Goal: Task Accomplishment & Management: Use online tool/utility

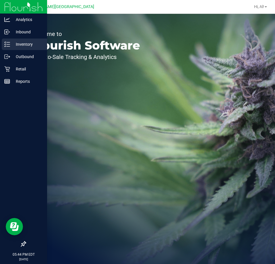
click at [25, 42] on p "Inventory" at bounding box center [27, 44] width 34 height 7
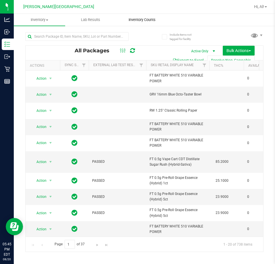
click at [147, 23] on uib-tab-heading "Inventory Counts" at bounding box center [142, 19] width 51 height 11
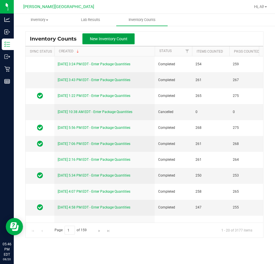
click at [112, 34] on button "New Inventory Count" at bounding box center [109, 38] width 52 height 11
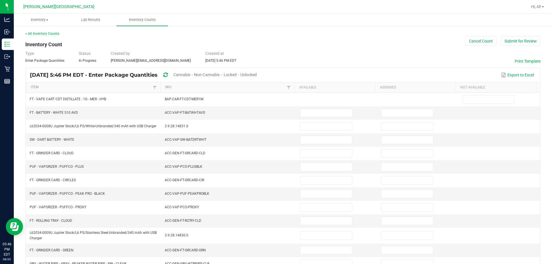
click at [190, 76] on span "Cannabis" at bounding box center [181, 74] width 17 height 5
click at [257, 72] on span "Unlocked" at bounding box center [249, 74] width 16 height 5
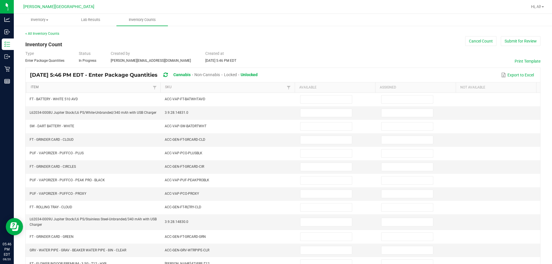
click at [63, 87] on link "Item" at bounding box center [91, 87] width 120 height 5
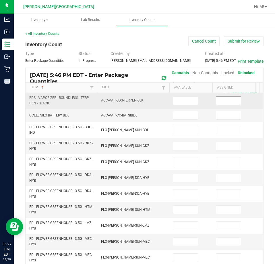
click at [226, 100] on input at bounding box center [228, 101] width 25 height 8
click at [228, 100] on input at bounding box center [228, 101] width 25 height 8
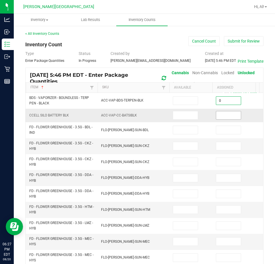
type input "0"
click at [225, 117] on input at bounding box center [228, 115] width 25 height 8
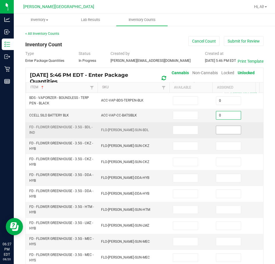
type input "0"
click at [221, 132] on input at bounding box center [228, 130] width 25 height 8
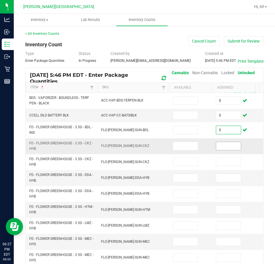
type input "0"
click at [225, 146] on input at bounding box center [228, 146] width 25 height 8
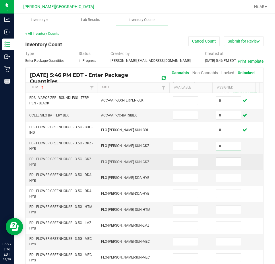
type input "0"
drag, startPoint x: 224, startPoint y: 159, endPoint x: 222, endPoint y: 168, distance: 9.4
click at [224, 159] on input at bounding box center [228, 162] width 25 height 8
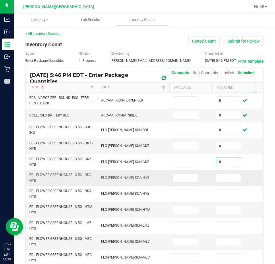
type input "0"
click at [220, 180] on input at bounding box center [228, 178] width 25 height 8
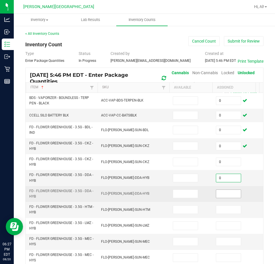
type input "0"
click at [220, 194] on input at bounding box center [228, 194] width 25 height 8
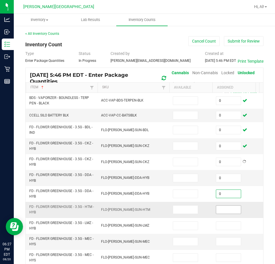
type input "0"
click at [224, 208] on input at bounding box center [228, 210] width 25 height 8
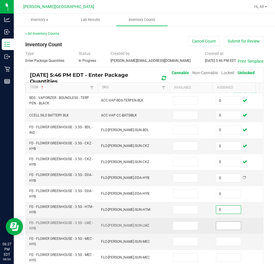
type input "0"
click at [222, 225] on input at bounding box center [228, 226] width 25 height 8
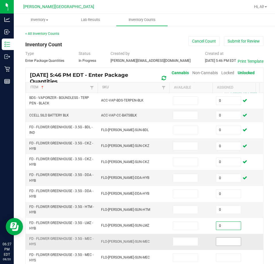
type input "0"
click at [224, 244] on input at bounding box center [228, 241] width 25 height 8
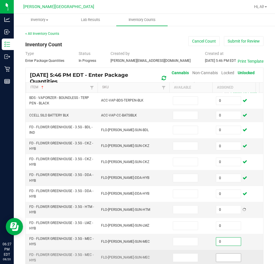
type input "0"
click at [224, 254] on input at bounding box center [228, 258] width 25 height 8
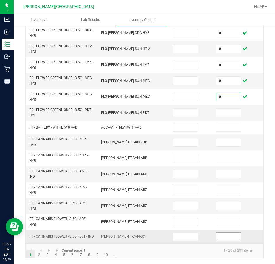
scroll to position [165, 0]
type input "0"
click at [224, 111] on input at bounding box center [228, 113] width 25 height 8
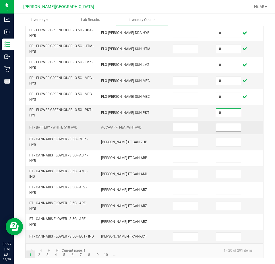
type input "0"
click at [224, 123] on input at bounding box center [228, 127] width 25 height 8
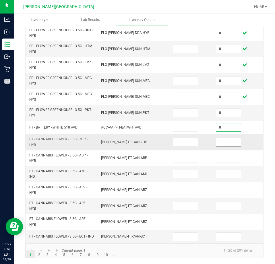
type input "0"
click at [222, 138] on input at bounding box center [228, 142] width 25 height 8
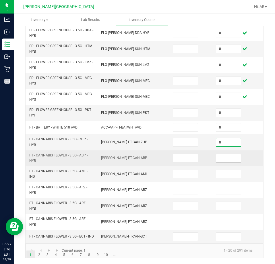
type input "0"
click at [223, 157] on input at bounding box center [228, 158] width 25 height 8
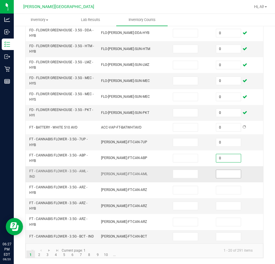
type input "0"
click at [223, 170] on input at bounding box center [228, 174] width 25 height 8
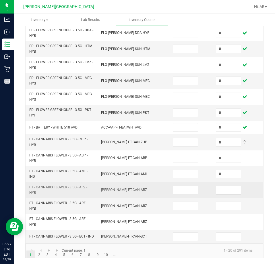
type input "0"
click at [221, 186] on input at bounding box center [228, 190] width 25 height 8
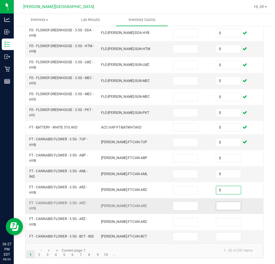
type input "0"
click at [223, 202] on input at bounding box center [228, 206] width 25 height 8
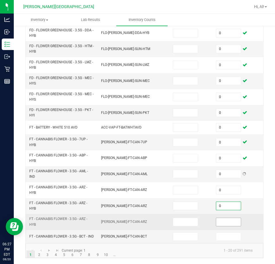
type input "0"
drag, startPoint x: 225, startPoint y: 216, endPoint x: 225, endPoint y: 224, distance: 7.5
click at [225, 218] on input at bounding box center [228, 222] width 25 height 8
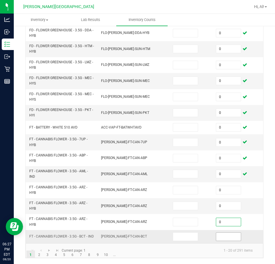
type input "0"
click at [226, 233] on input at bounding box center [228, 237] width 25 height 8
type input "0"
click at [205, 248] on kendo-pager-info "1 - 20 of 291 items" at bounding box center [173, 250] width 168 height 9
click at [39, 254] on link "2" at bounding box center [39, 254] width 8 height 9
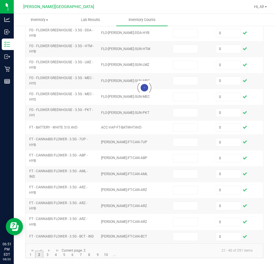
type input "17"
type input "1"
type input "3"
type input "19"
type input "1"
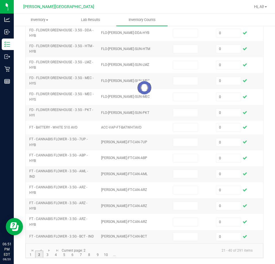
type input "0"
type input "1"
type input "3"
type input "6"
type input "4"
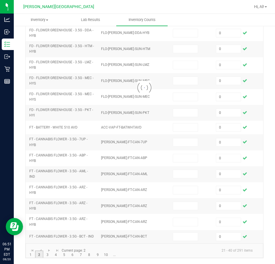
type input "4"
type input "5"
type input "11"
type input "16"
type input "30"
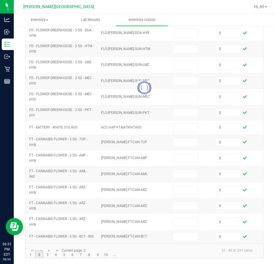
type input "7"
type input "5"
type input "17"
type input "4"
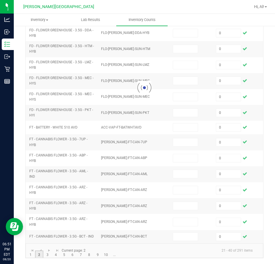
type input "4"
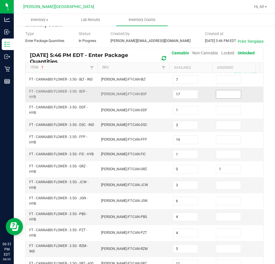
scroll to position [0, 0]
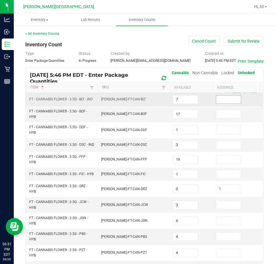
click at [235, 99] on input at bounding box center [228, 99] width 25 height 8
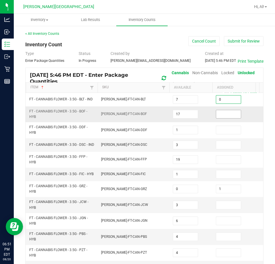
type input "0"
click at [225, 116] on input at bounding box center [228, 114] width 25 height 8
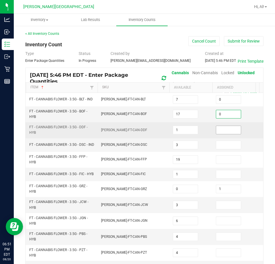
type input "0"
drag, startPoint x: 228, startPoint y: 130, endPoint x: 227, endPoint y: 139, distance: 9.3
click at [228, 130] on input at bounding box center [228, 130] width 25 height 8
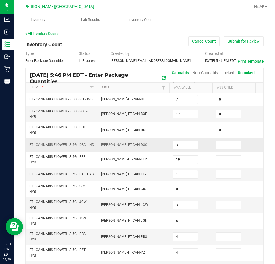
type input "0"
click at [227, 146] on input at bounding box center [228, 145] width 25 height 8
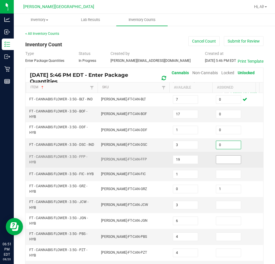
type input "0"
click at [223, 158] on input at bounding box center [228, 160] width 25 height 8
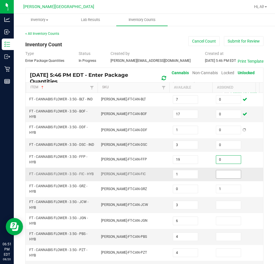
type input "0"
click at [220, 173] on input at bounding box center [228, 174] width 25 height 8
type input "0"
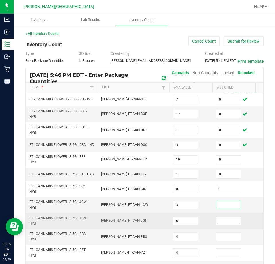
drag, startPoint x: 222, startPoint y: 201, endPoint x: 217, endPoint y: 221, distance: 20.3
click at [221, 201] on input at bounding box center [228, 205] width 25 height 8
type input "0"
click at [220, 224] on input at bounding box center [228, 221] width 25 height 8
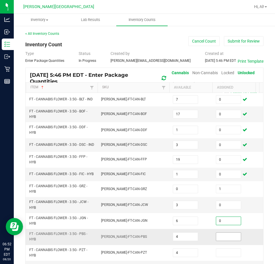
type input "0"
drag, startPoint x: 221, startPoint y: 235, endPoint x: 220, endPoint y: 249, distance: 13.5
click at [221, 236] on input at bounding box center [228, 237] width 25 height 8
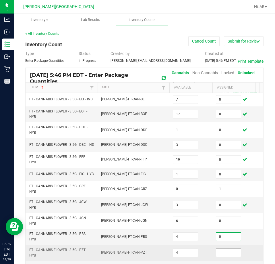
type input "0"
click at [220, 250] on input at bounding box center [228, 253] width 25 height 8
drag, startPoint x: 220, startPoint y: 250, endPoint x: 234, endPoint y: 257, distance: 15.7
click at [234, 257] on span at bounding box center [228, 252] width 25 height 9
click at [238, 251] on input at bounding box center [228, 253] width 25 height 8
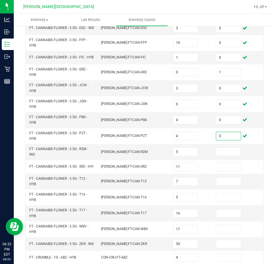
scroll to position [156, 0]
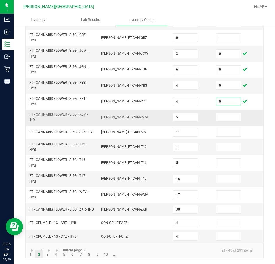
type input "0"
click at [236, 118] on td at bounding box center [234, 118] width 43 height 16
click at [232, 116] on input at bounding box center [228, 117] width 25 height 8
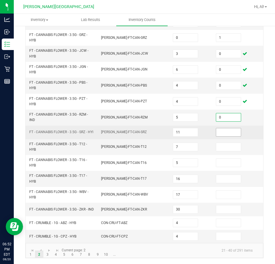
type input "0"
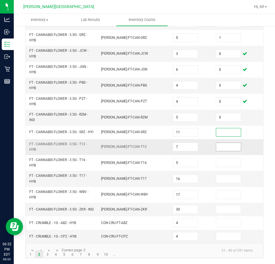
drag, startPoint x: 227, startPoint y: 129, endPoint x: 227, endPoint y: 141, distance: 11.8
click at [227, 129] on input at bounding box center [228, 132] width 25 height 8
type input "0"
click at [229, 143] on input at bounding box center [228, 147] width 25 height 8
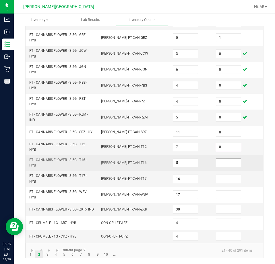
type input "0"
click at [227, 159] on input at bounding box center [228, 163] width 25 height 8
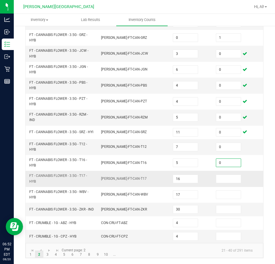
type input "0"
click at [229, 171] on td at bounding box center [234, 179] width 43 height 16
click at [228, 175] on input at bounding box center [228, 179] width 25 height 8
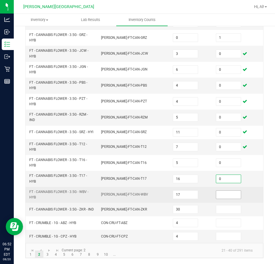
type input "0"
click at [223, 193] on input at bounding box center [228, 195] width 25 height 8
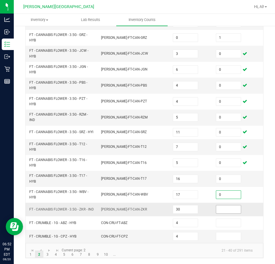
type input "0"
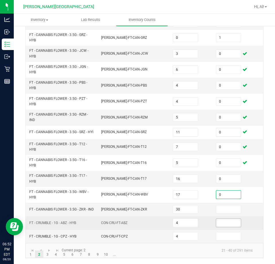
drag, startPoint x: 224, startPoint y: 205, endPoint x: 222, endPoint y: 217, distance: 12.2
click at [223, 207] on input at bounding box center [228, 209] width 25 height 8
type input "0"
click at [221, 219] on input at bounding box center [228, 223] width 25 height 8
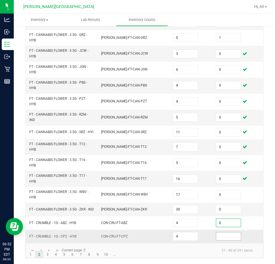
type input "0"
click at [219, 232] on input at bounding box center [228, 236] width 25 height 8
type input "0"
click at [49, 258] on kendo-grid "Aug 20, 2025 5:46 PM EDT - Enter Package Quantities Cannabis Non-Cannabis Locke…" at bounding box center [144, 87] width 239 height 342
click at [49, 253] on link at bounding box center [49, 250] width 8 height 9
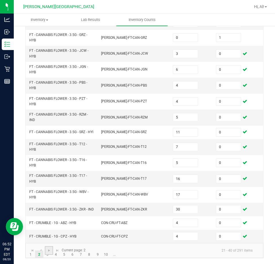
type input "6"
type input "2"
type input "1"
type input "3"
type input "4"
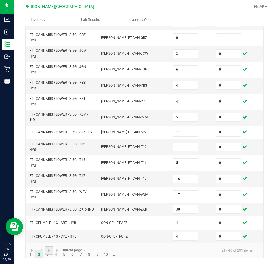
type input "3"
type input "6"
type input "8"
type input "7"
type input "1"
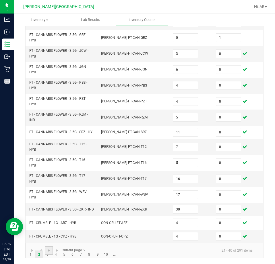
type input "1"
type input "2"
type input "3"
type input "9"
type input "4"
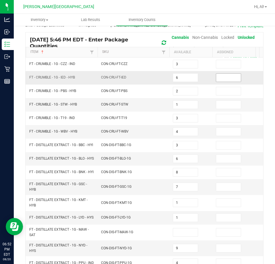
scroll to position [0, 0]
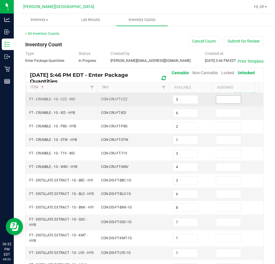
click at [228, 103] on input at bounding box center [228, 99] width 25 height 8
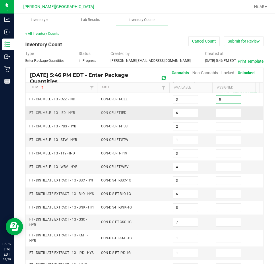
type input "0"
click at [224, 111] on input at bounding box center [228, 113] width 25 height 8
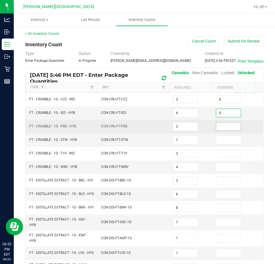
type input "0"
click at [221, 129] on input at bounding box center [228, 126] width 25 height 8
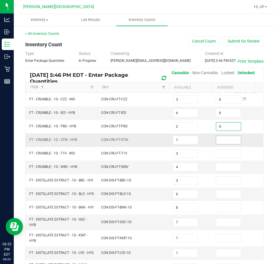
type input "0"
click at [218, 143] on input at bounding box center [228, 140] width 25 height 8
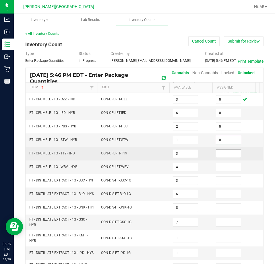
type input "0"
click at [218, 156] on input at bounding box center [228, 153] width 25 height 8
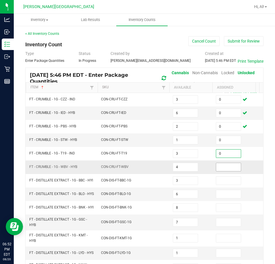
type input "0"
click at [219, 169] on input at bounding box center [228, 167] width 25 height 8
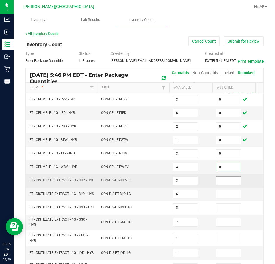
type input "0"
click at [220, 181] on input at bounding box center [228, 181] width 25 height 8
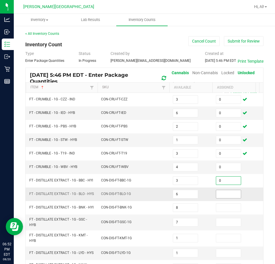
type input "0"
click at [223, 196] on input at bounding box center [228, 194] width 25 height 8
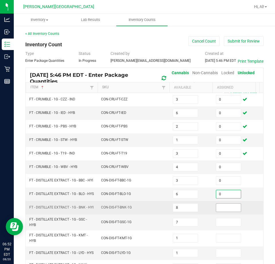
type input "0"
drag, startPoint x: 219, startPoint y: 210, endPoint x: 219, endPoint y: 213, distance: 3.2
click at [219, 210] on input at bounding box center [228, 208] width 25 height 8
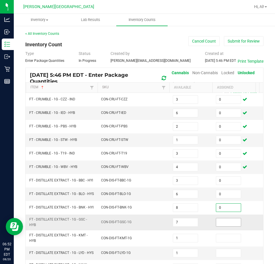
type input "0"
click at [218, 223] on input at bounding box center [228, 222] width 25 height 8
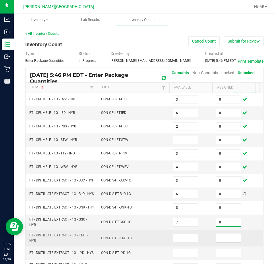
type input "0"
click at [219, 239] on input at bounding box center [228, 238] width 25 height 8
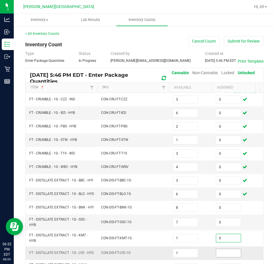
type input "0"
drag, startPoint x: 220, startPoint y: 258, endPoint x: 225, endPoint y: 250, distance: 9.4
click at [221, 257] on input at bounding box center [228, 253] width 25 height 8
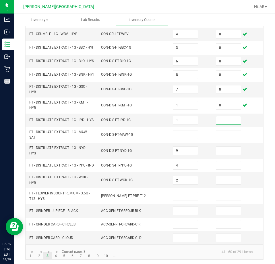
scroll to position [141, 0]
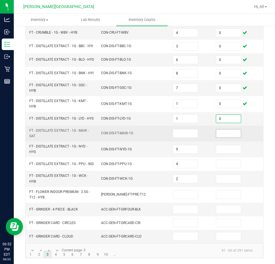
type input "0"
click at [223, 129] on input at bounding box center [228, 133] width 25 height 8
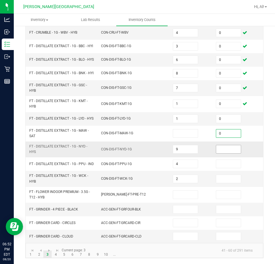
type input "0"
drag, startPoint x: 225, startPoint y: 145, endPoint x: 224, endPoint y: 151, distance: 6.4
click at [225, 145] on input at bounding box center [228, 149] width 25 height 8
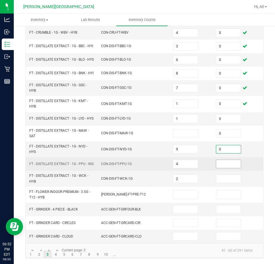
type input "0"
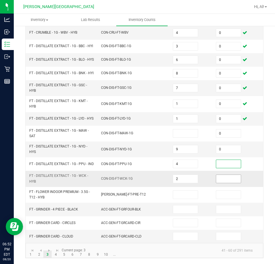
drag, startPoint x: 223, startPoint y: 158, endPoint x: 218, endPoint y: 174, distance: 17.2
click at [223, 160] on input at bounding box center [228, 164] width 25 height 8
type input "0"
click at [218, 175] on input at bounding box center [228, 179] width 25 height 8
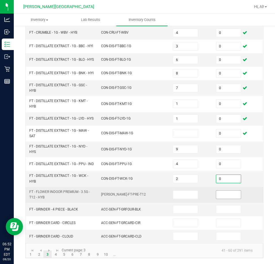
type input "0"
click at [221, 191] on input at bounding box center [228, 195] width 25 height 8
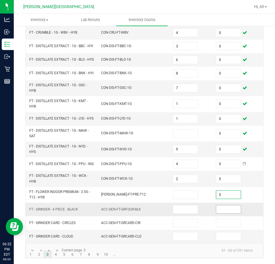
type input "0"
click at [222, 205] on input at bounding box center [228, 209] width 25 height 8
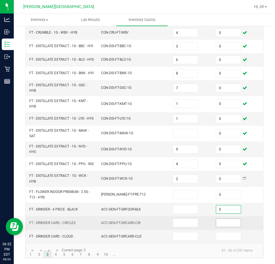
type input "0"
drag, startPoint x: 220, startPoint y: 216, endPoint x: 218, endPoint y: 229, distance: 13.4
click at [220, 219] on input at bounding box center [228, 223] width 25 height 8
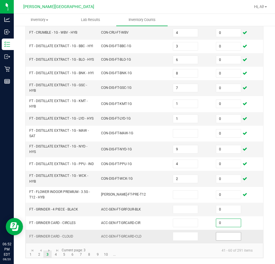
type input "0"
click at [221, 232] on input at bounding box center [228, 236] width 25 height 8
type input "0"
click at [54, 250] on link at bounding box center [57, 250] width 8 height 9
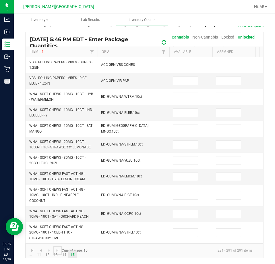
scroll to position [40, 0]
click at [34, 249] on span "Go to the first page" at bounding box center [32, 250] width 5 height 5
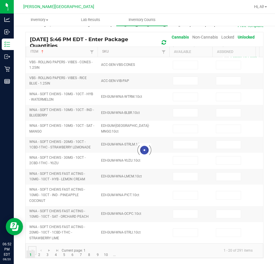
type input "0"
type input "1"
type input "0"
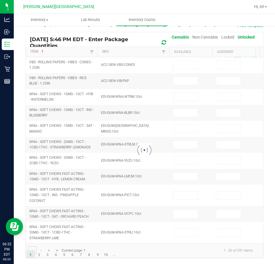
type input "16"
type input "0"
type input "17"
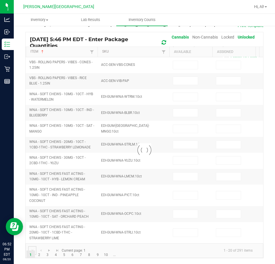
type input "0"
type input "5"
type input "0"
type input "9"
type input "0"
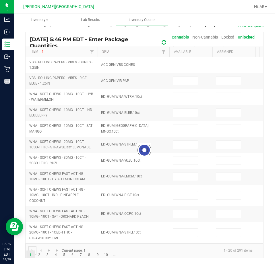
type input "0"
type input "3"
type input "0"
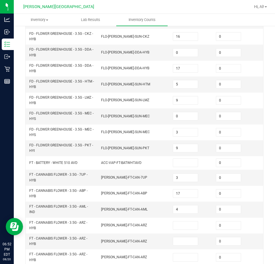
scroll to position [165, 0]
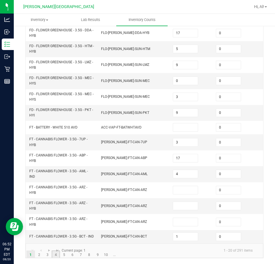
click at [57, 256] on link "4" at bounding box center [56, 254] width 8 height 9
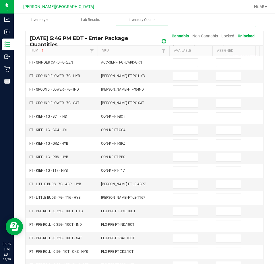
scroll to position [12, 0]
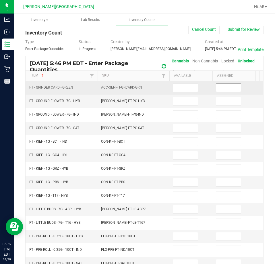
click at [229, 88] on input at bounding box center [228, 88] width 25 height 8
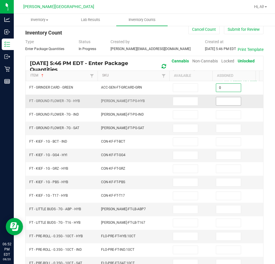
click at [225, 103] on input at bounding box center [228, 101] width 25 height 8
drag, startPoint x: 225, startPoint y: 114, endPoint x: 225, endPoint y: 124, distance: 9.8
click at [225, 115] on input at bounding box center [228, 115] width 25 height 8
drag, startPoint x: 224, startPoint y: 127, endPoint x: 224, endPoint y: 132, distance: 4.3
click at [224, 127] on input at bounding box center [228, 128] width 25 height 8
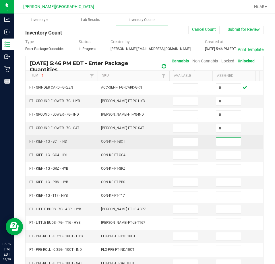
drag, startPoint x: 224, startPoint y: 141, endPoint x: 223, endPoint y: 154, distance: 13.6
click at [224, 142] on input at bounding box center [228, 142] width 25 height 8
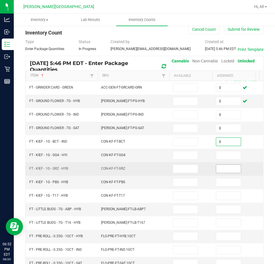
drag, startPoint x: 223, startPoint y: 155, endPoint x: 223, endPoint y: 168, distance: 13.5
click at [223, 156] on input at bounding box center [228, 155] width 25 height 8
drag, startPoint x: 223, startPoint y: 170, endPoint x: 224, endPoint y: 174, distance: 4.2
click at [223, 170] on input at bounding box center [228, 169] width 25 height 8
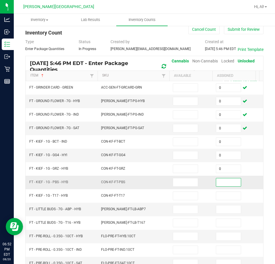
click at [224, 183] on input at bounding box center [228, 182] width 25 height 8
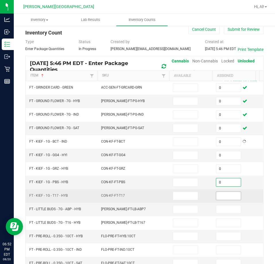
click at [224, 200] on input at bounding box center [228, 196] width 25 height 8
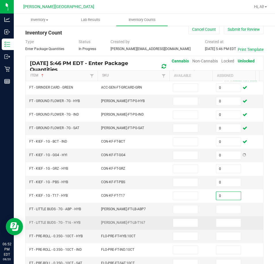
click at [227, 216] on td at bounding box center [234, 223] width 43 height 14
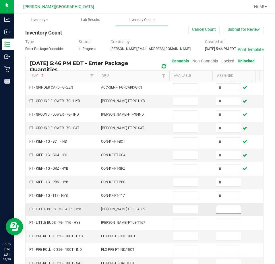
click at [227, 206] on input at bounding box center [228, 209] width 25 height 8
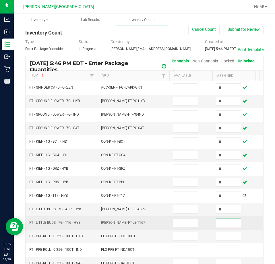
click at [227, 226] on input at bounding box center [228, 223] width 25 height 8
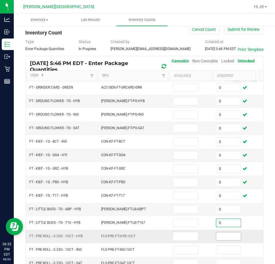
click at [227, 239] on input at bounding box center [228, 236] width 25 height 8
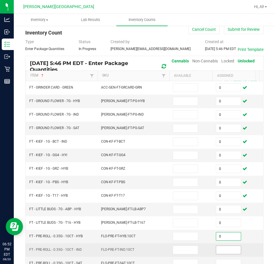
click at [225, 249] on input at bounding box center [228, 250] width 25 height 8
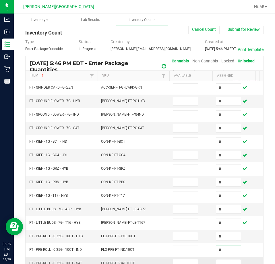
click at [225, 259] on span at bounding box center [228, 263] width 25 height 9
click at [225, 261] on input at bounding box center [228, 263] width 25 height 8
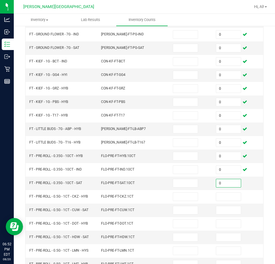
scroll to position [124, 0]
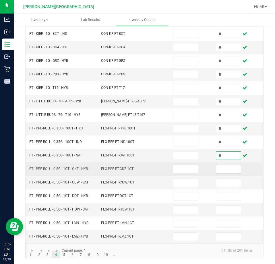
click at [225, 165] on input at bounding box center [228, 169] width 25 height 8
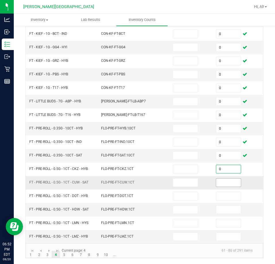
click at [224, 181] on input at bounding box center [228, 183] width 25 height 8
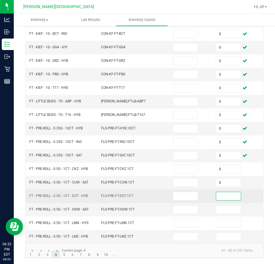
click at [224, 192] on input at bounding box center [228, 196] width 25 height 8
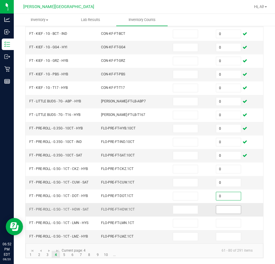
click at [219, 206] on input at bounding box center [228, 210] width 25 height 8
drag, startPoint x: 222, startPoint y: 218, endPoint x: 222, endPoint y: 226, distance: 8.1
click at [222, 219] on input at bounding box center [228, 223] width 25 height 8
click at [222, 233] on input at bounding box center [228, 237] width 25 height 8
click at [64, 256] on link "5" at bounding box center [64, 255] width 8 height 9
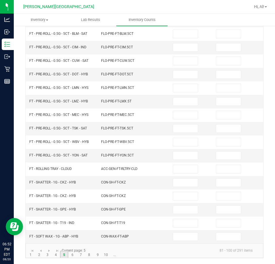
scroll to position [0, 0]
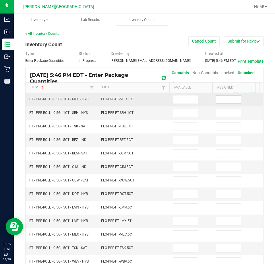
click at [234, 97] on input at bounding box center [228, 99] width 25 height 8
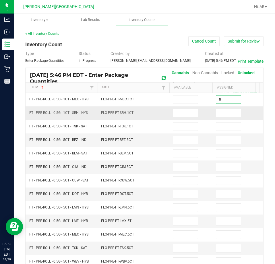
click at [227, 115] on input at bounding box center [228, 113] width 25 height 8
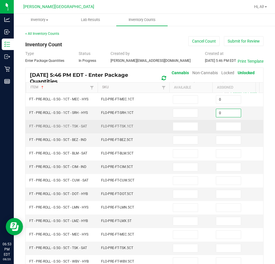
click at [226, 132] on td at bounding box center [234, 127] width 43 height 14
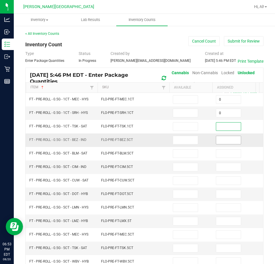
drag, startPoint x: 226, startPoint y: 124, endPoint x: 225, endPoint y: 138, distance: 13.3
click at [226, 124] on input at bounding box center [228, 126] width 25 height 8
click at [224, 145] on td at bounding box center [234, 140] width 43 height 14
click at [225, 141] on input at bounding box center [228, 140] width 25 height 8
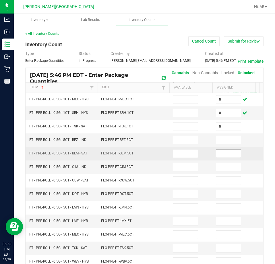
drag, startPoint x: 225, startPoint y: 152, endPoint x: 225, endPoint y: 160, distance: 8.1
click at [225, 152] on input at bounding box center [228, 153] width 25 height 8
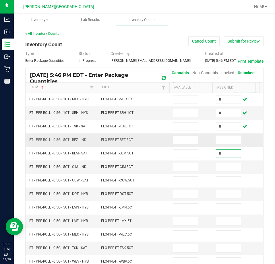
click at [225, 140] on input at bounding box center [228, 140] width 25 height 8
click at [227, 168] on input at bounding box center [228, 167] width 25 height 8
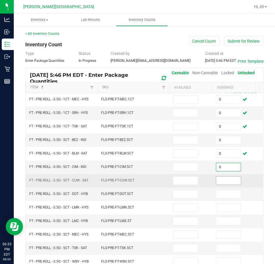
click at [225, 182] on input at bounding box center [228, 181] width 25 height 8
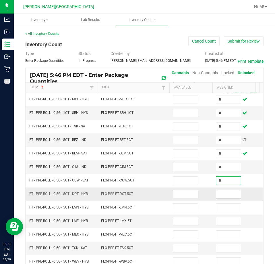
click at [221, 196] on input at bounding box center [228, 194] width 25 height 8
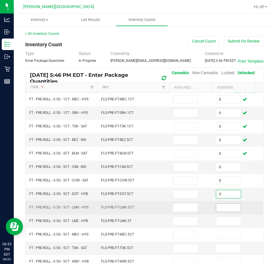
click at [221, 207] on input at bounding box center [228, 208] width 25 height 8
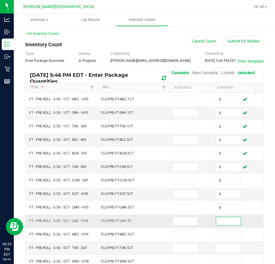
drag, startPoint x: 222, startPoint y: 219, endPoint x: 219, endPoint y: 232, distance: 13.5
click at [222, 219] on input at bounding box center [228, 221] width 25 height 8
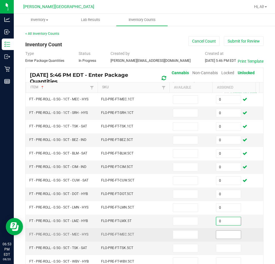
click at [219, 234] on input at bounding box center [228, 235] width 25 height 8
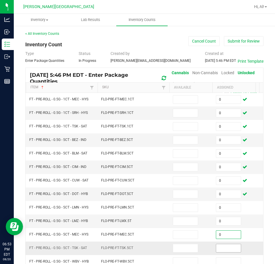
click at [221, 244] on input at bounding box center [228, 248] width 25 height 8
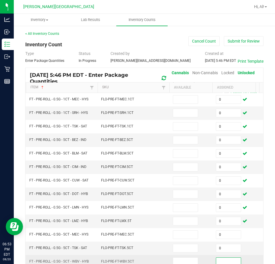
click at [229, 260] on input at bounding box center [228, 262] width 25 height 8
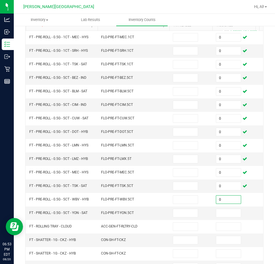
scroll to position [124, 0]
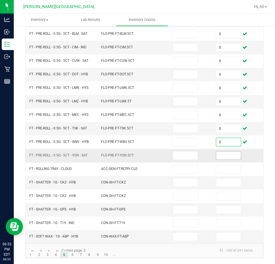
click at [230, 152] on input at bounding box center [228, 156] width 25 height 8
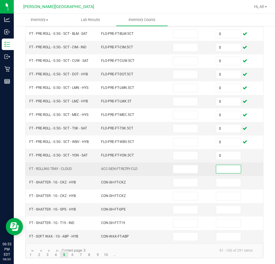
click at [227, 167] on input at bounding box center [228, 169] width 25 height 8
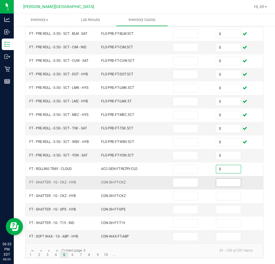
click at [228, 180] on input at bounding box center [228, 183] width 25 height 8
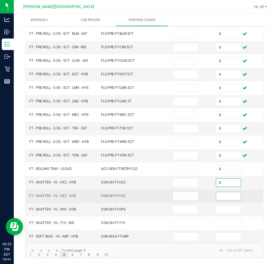
click at [228, 193] on input at bounding box center [228, 196] width 25 height 8
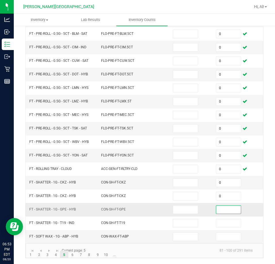
click at [220, 206] on input at bounding box center [228, 210] width 25 height 8
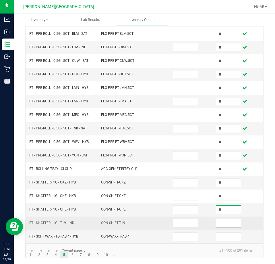
click at [221, 219] on input at bounding box center [228, 223] width 25 height 8
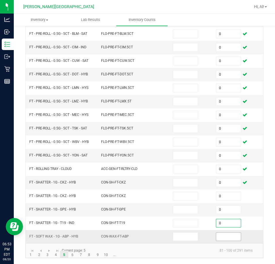
click at [222, 233] on input at bounding box center [228, 237] width 25 height 8
click at [73, 254] on link "6" at bounding box center [72, 255] width 8 height 9
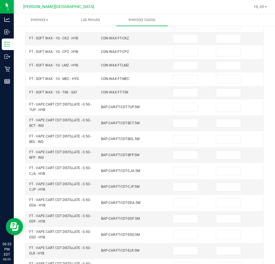
scroll to position [0, 0]
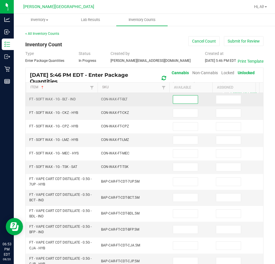
click at [185, 99] on input at bounding box center [185, 99] width 25 height 8
click at [227, 96] on input at bounding box center [228, 99] width 25 height 8
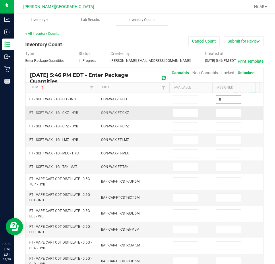
click at [227, 113] on input at bounding box center [228, 113] width 25 height 8
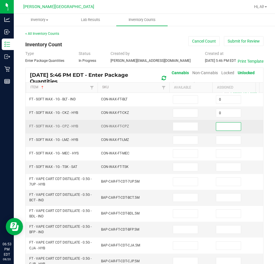
click at [223, 129] on input at bounding box center [228, 126] width 25 height 8
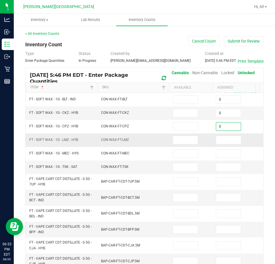
click at [221, 146] on td at bounding box center [234, 140] width 43 height 14
click at [223, 141] on input at bounding box center [228, 140] width 25 height 8
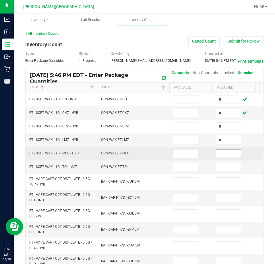
click at [223, 154] on input at bounding box center [228, 153] width 25 height 8
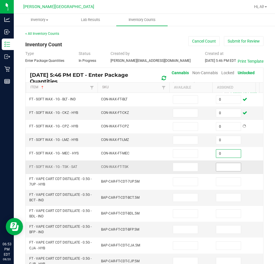
click at [224, 168] on input at bounding box center [228, 167] width 25 height 8
drag, startPoint x: 223, startPoint y: 178, endPoint x: 225, endPoint y: 194, distance: 15.9
click at [224, 182] on input at bounding box center [228, 182] width 25 height 8
click at [225, 195] on input at bounding box center [228, 197] width 25 height 8
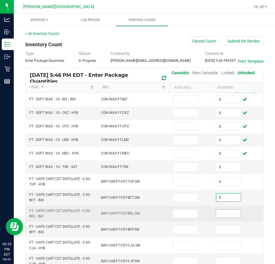
click at [225, 216] on input at bounding box center [228, 214] width 25 height 8
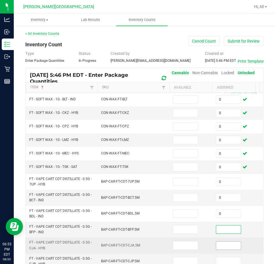
drag, startPoint x: 225, startPoint y: 232, endPoint x: 224, endPoint y: 245, distance: 13.0
click at [225, 232] on input at bounding box center [228, 229] width 25 height 8
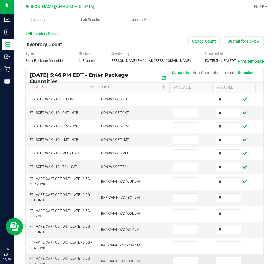
drag, startPoint x: 224, startPoint y: 247, endPoint x: 225, endPoint y: 263, distance: 16.4
click at [224, 248] on input at bounding box center [228, 245] width 25 height 8
click at [225, 264] on input at bounding box center [228, 261] width 25 height 8
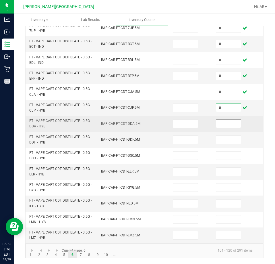
click at [229, 120] on input at bounding box center [228, 124] width 25 height 8
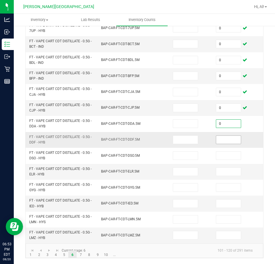
click at [230, 136] on input at bounding box center [228, 140] width 25 height 8
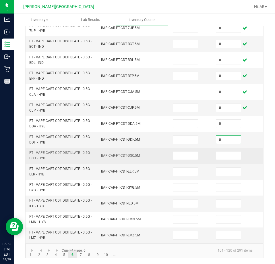
drag, startPoint x: 227, startPoint y: 143, endPoint x: 227, endPoint y: 146, distance: 3.7
click at [227, 145] on tbody "FT - SOFT WAX - 1G - BLT - IND CON-WAX-FT-BLT 0 FT - SOFT WAX - 1G - CKZ - HYB …" at bounding box center [162, 91] width 273 height 304
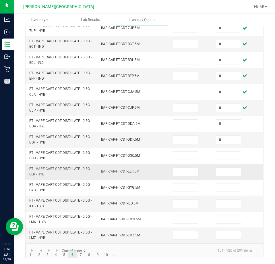
drag, startPoint x: 227, startPoint y: 147, endPoint x: 227, endPoint y: 160, distance: 12.4
click at [227, 152] on input at bounding box center [228, 156] width 25 height 8
click at [225, 168] on input at bounding box center [228, 172] width 25 height 8
drag, startPoint x: 219, startPoint y: 182, endPoint x: 225, endPoint y: 198, distance: 16.8
click at [222, 187] on input at bounding box center [228, 187] width 25 height 8
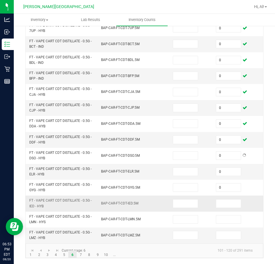
click at [225, 204] on td at bounding box center [234, 203] width 43 height 16
click at [225, 203] on span at bounding box center [228, 203] width 25 height 9
click at [233, 195] on td at bounding box center [234, 203] width 43 height 16
click at [221, 202] on input at bounding box center [228, 204] width 25 height 8
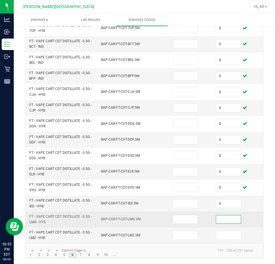
click at [227, 218] on input at bounding box center [228, 219] width 25 height 8
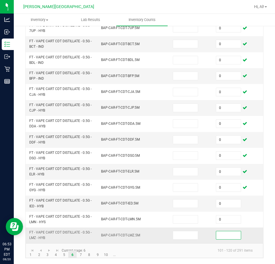
click at [222, 231] on input at bounding box center [228, 235] width 25 height 8
click at [87, 257] on link "8" at bounding box center [89, 254] width 8 height 9
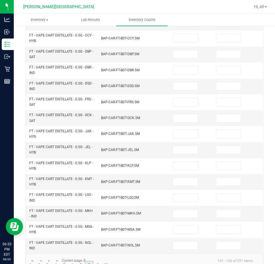
scroll to position [172, 0]
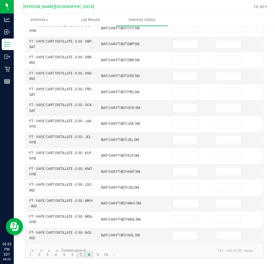
click at [83, 257] on link "7" at bounding box center [81, 255] width 8 height 9
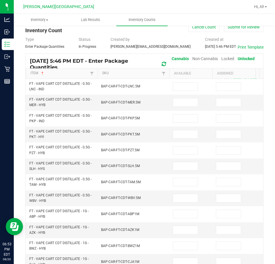
scroll to position [0, 0]
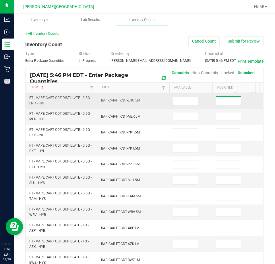
click at [227, 103] on input at bounding box center [228, 101] width 25 height 8
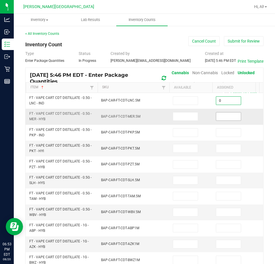
click at [225, 117] on input at bounding box center [228, 116] width 25 height 8
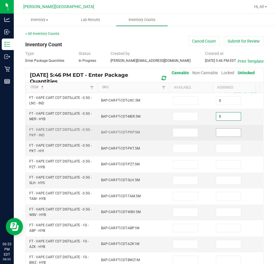
click at [222, 131] on input at bounding box center [228, 133] width 25 height 8
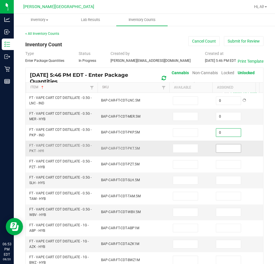
click at [219, 149] on input at bounding box center [228, 148] width 25 height 8
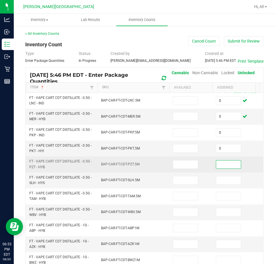
click at [219, 166] on input at bounding box center [228, 164] width 25 height 8
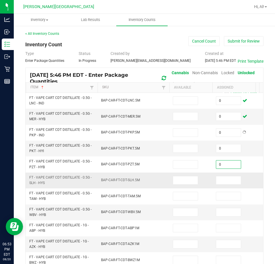
drag, startPoint x: 220, startPoint y: 175, endPoint x: 220, endPoint y: 188, distance: 12.7
click at [220, 178] on td at bounding box center [234, 180] width 43 height 16
click at [222, 181] on input at bounding box center [228, 180] width 25 height 8
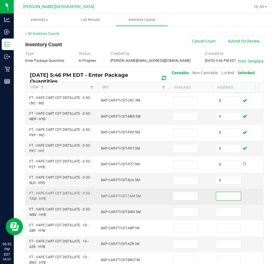
click at [221, 200] on input at bounding box center [228, 196] width 25 height 8
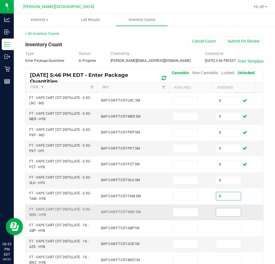
click at [222, 210] on input at bounding box center [228, 212] width 25 height 8
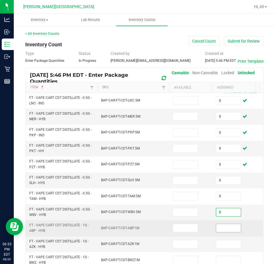
click at [223, 229] on input at bounding box center [228, 228] width 25 height 8
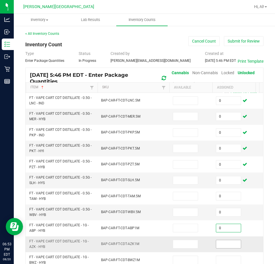
click at [223, 245] on input at bounding box center [228, 244] width 25 height 8
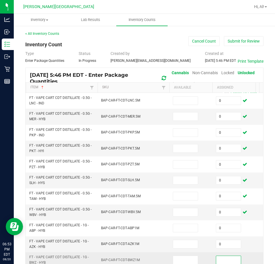
click at [223, 262] on input at bounding box center [228, 260] width 25 height 8
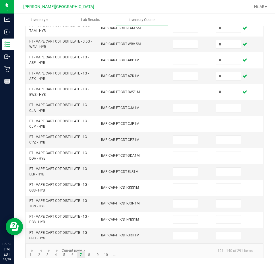
scroll to position [172, 0]
click at [228, 104] on input at bounding box center [228, 108] width 25 height 8
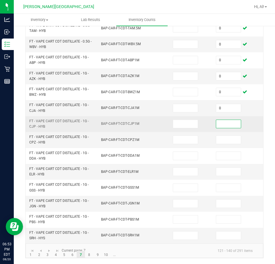
drag, startPoint x: 222, startPoint y: 120, endPoint x: 224, endPoint y: 134, distance: 13.9
click at [222, 120] on input at bounding box center [228, 124] width 25 height 8
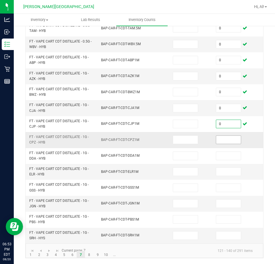
click at [222, 136] on input at bounding box center [228, 140] width 25 height 8
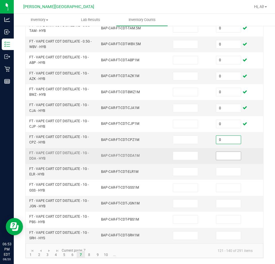
click at [221, 153] on input at bounding box center [228, 156] width 25 height 8
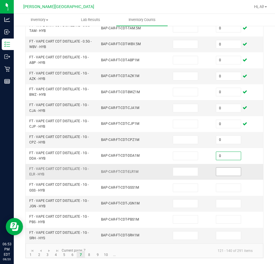
click at [221, 170] on input at bounding box center [228, 172] width 25 height 8
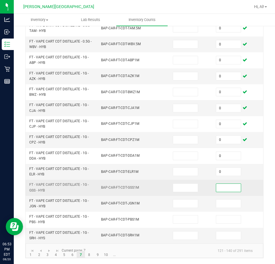
click at [223, 185] on input at bounding box center [228, 188] width 25 height 8
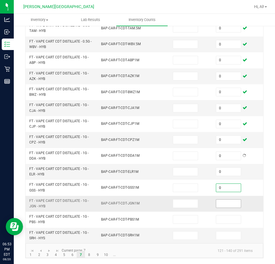
click at [223, 200] on input at bounding box center [228, 204] width 25 height 8
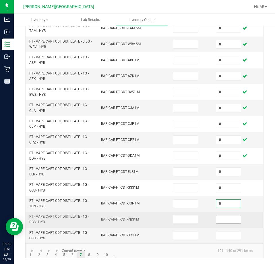
click at [223, 215] on span at bounding box center [228, 219] width 25 height 9
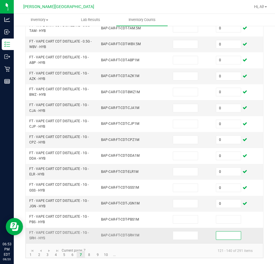
click at [219, 234] on input at bounding box center [228, 235] width 25 height 8
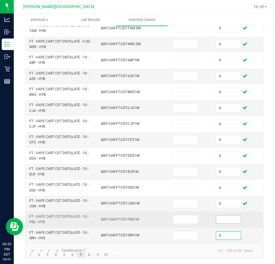
click at [222, 215] on input at bounding box center [228, 219] width 25 height 8
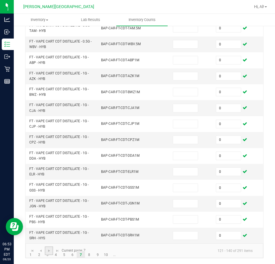
click at [47, 254] on link at bounding box center [49, 250] width 8 height 9
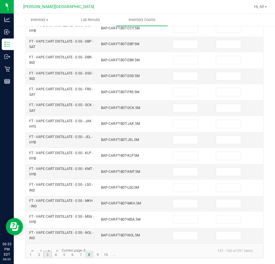
click at [48, 256] on link "3" at bounding box center [47, 255] width 8 height 9
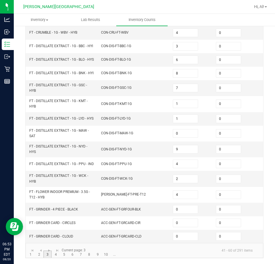
scroll to position [141, 0]
click at [84, 256] on link "7" at bounding box center [81, 254] width 8 height 9
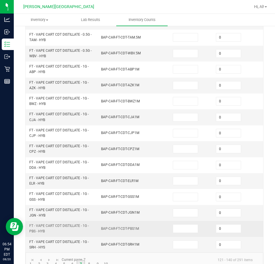
scroll to position [172, 0]
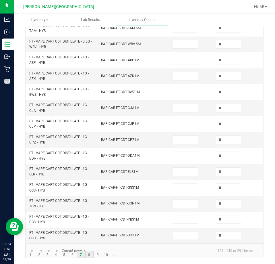
click at [89, 256] on link "8" at bounding box center [89, 255] width 8 height 9
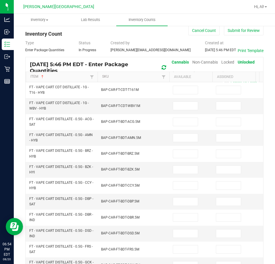
scroll to position [1, 0]
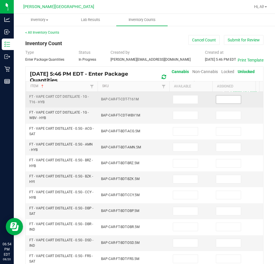
click at [232, 99] on input at bounding box center [228, 99] width 25 height 8
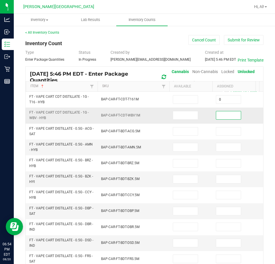
click at [226, 116] on input at bounding box center [228, 115] width 25 height 8
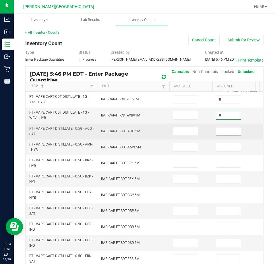
click at [225, 129] on input at bounding box center [228, 131] width 25 height 8
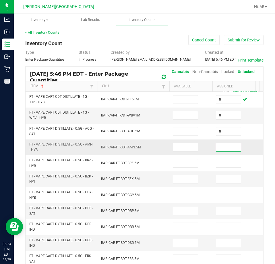
click at [224, 148] on input at bounding box center [228, 147] width 25 height 8
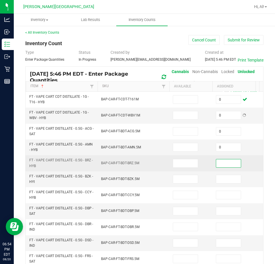
click at [222, 161] on input at bounding box center [228, 163] width 25 height 8
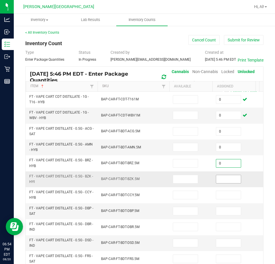
click at [223, 176] on input at bounding box center [228, 179] width 25 height 8
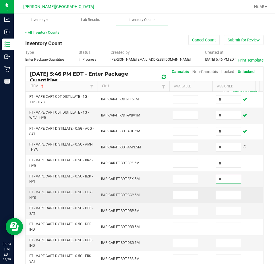
click at [221, 195] on input at bounding box center [228, 195] width 25 height 8
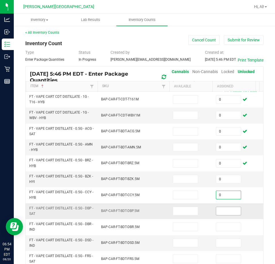
click at [221, 210] on input at bounding box center [228, 211] width 25 height 8
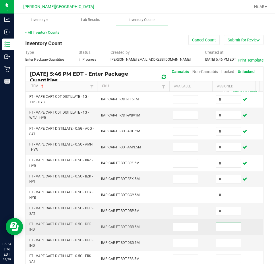
click at [220, 227] on input at bounding box center [228, 227] width 25 height 8
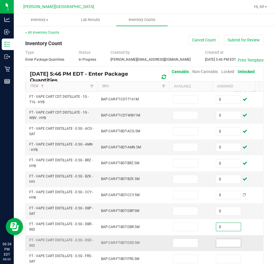
click at [220, 245] on input at bounding box center [228, 243] width 25 height 8
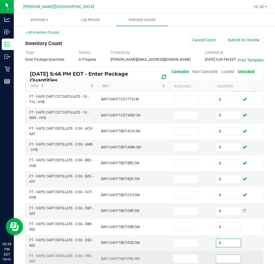
click at [222, 257] on input at bounding box center [228, 259] width 25 height 8
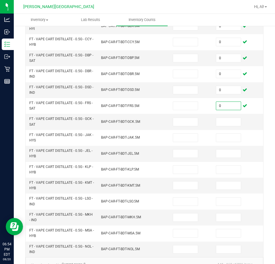
scroll to position [172, 0]
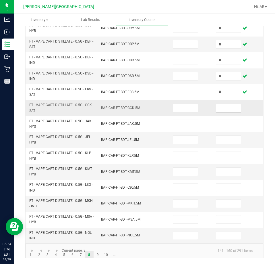
click at [225, 104] on input at bounding box center [228, 108] width 25 height 8
drag, startPoint x: 219, startPoint y: 121, endPoint x: 218, endPoint y: 131, distance: 10.1
click at [219, 121] on input at bounding box center [228, 124] width 25 height 8
click at [218, 136] on input at bounding box center [228, 140] width 25 height 8
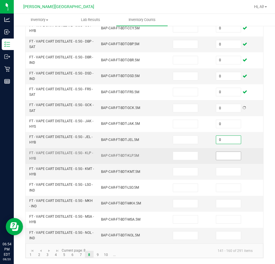
click at [217, 152] on input at bounding box center [228, 156] width 25 height 8
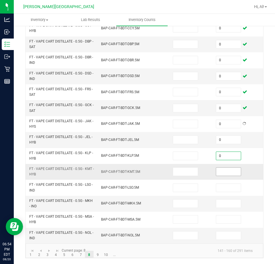
click at [218, 168] on input at bounding box center [228, 172] width 25 height 8
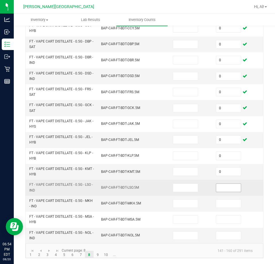
drag, startPoint x: 224, startPoint y: 179, endPoint x: 224, endPoint y: 185, distance: 6.0
click at [224, 180] on td at bounding box center [234, 188] width 43 height 16
click at [224, 185] on input at bounding box center [228, 188] width 25 height 8
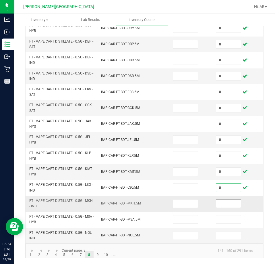
click at [230, 200] on input at bounding box center [228, 204] width 25 height 8
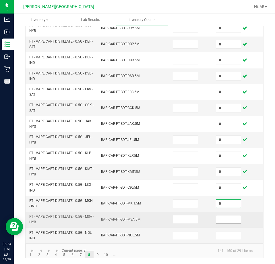
click at [227, 216] on input at bounding box center [228, 219] width 25 height 8
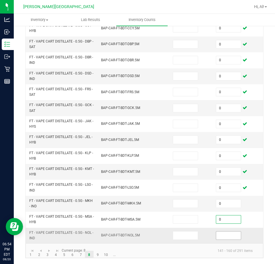
click at [227, 231] on input at bounding box center [228, 235] width 25 height 8
click at [97, 255] on link "9" at bounding box center [98, 255] width 8 height 9
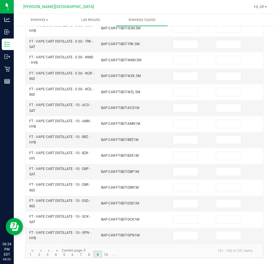
scroll to position [0, 0]
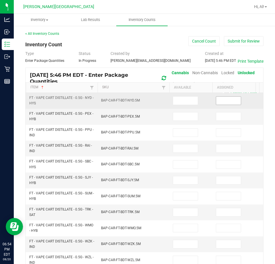
click at [227, 99] on input at bounding box center [228, 101] width 25 height 8
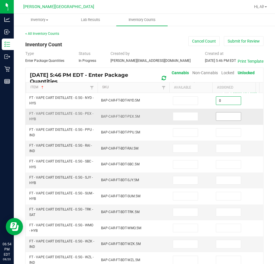
click at [225, 114] on input at bounding box center [228, 116] width 25 height 8
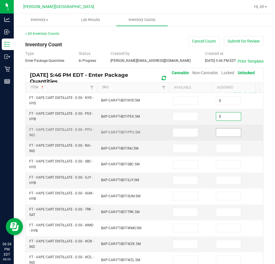
click at [225, 134] on input at bounding box center [228, 133] width 25 height 8
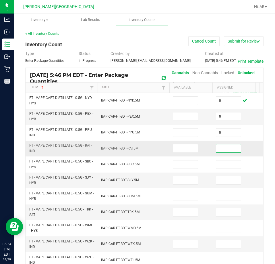
click at [225, 146] on input at bounding box center [228, 148] width 25 height 8
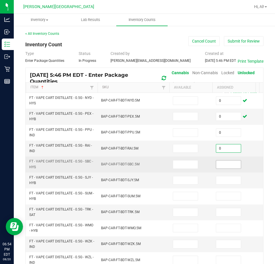
click at [226, 167] on input at bounding box center [228, 164] width 25 height 8
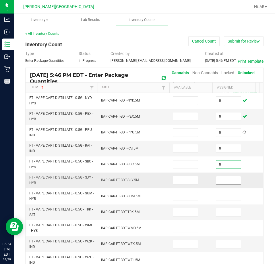
click at [226, 183] on input at bounding box center [228, 180] width 25 height 8
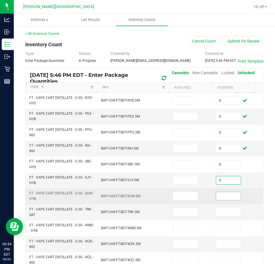
click at [227, 198] on input at bounding box center [228, 196] width 25 height 8
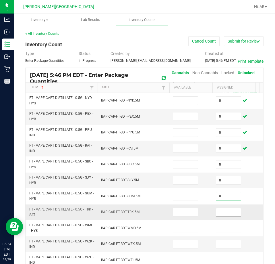
click at [222, 209] on input at bounding box center [228, 212] width 25 height 8
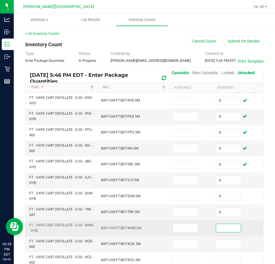
drag, startPoint x: 221, startPoint y: 226, endPoint x: 224, endPoint y: 237, distance: 10.9
click at [221, 227] on input at bounding box center [228, 228] width 25 height 8
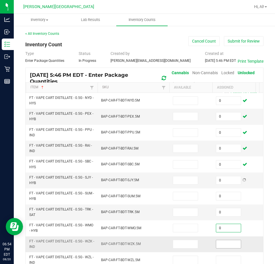
click at [223, 243] on input at bounding box center [228, 244] width 25 height 8
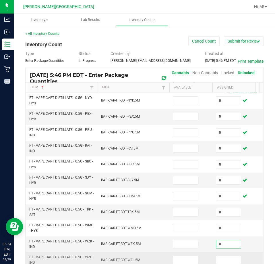
click at [226, 260] on input at bounding box center [228, 260] width 25 height 8
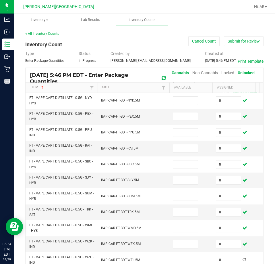
scroll to position [172, 0]
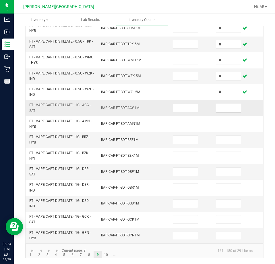
click at [236, 104] on input at bounding box center [228, 108] width 25 height 8
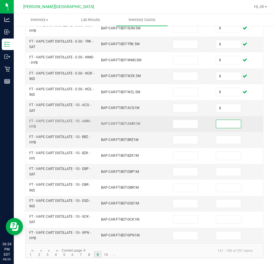
click at [229, 120] on input at bounding box center [228, 124] width 25 height 8
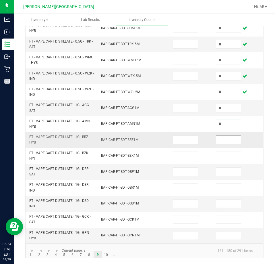
click at [223, 137] on input at bounding box center [228, 140] width 25 height 8
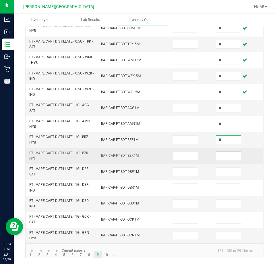
drag, startPoint x: 221, startPoint y: 154, endPoint x: 220, endPoint y: 166, distance: 11.8
click at [221, 154] on input at bounding box center [228, 156] width 25 height 8
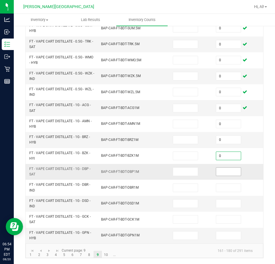
click at [218, 169] on input at bounding box center [228, 172] width 25 height 8
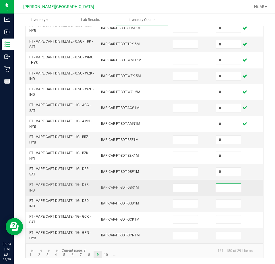
drag, startPoint x: 218, startPoint y: 183, endPoint x: 218, endPoint y: 202, distance: 19.0
click at [218, 185] on input at bounding box center [228, 188] width 25 height 8
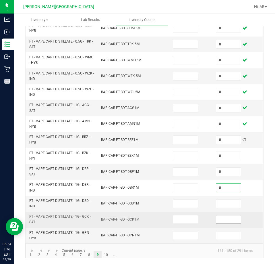
drag, startPoint x: 218, startPoint y: 202, endPoint x: 218, endPoint y: 214, distance: 11.5
click at [218, 204] on td at bounding box center [234, 204] width 43 height 16
click at [217, 215] on input at bounding box center [228, 219] width 25 height 8
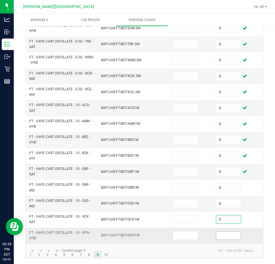
drag, startPoint x: 227, startPoint y: 228, endPoint x: 223, endPoint y: 237, distance: 10.0
click at [225, 231] on input at bounding box center [228, 235] width 25 height 8
click at [105, 254] on link "10" at bounding box center [106, 255] width 8 height 9
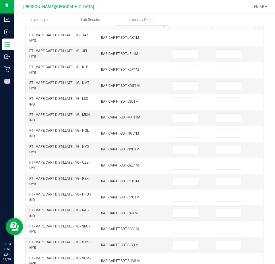
scroll to position [0, 0]
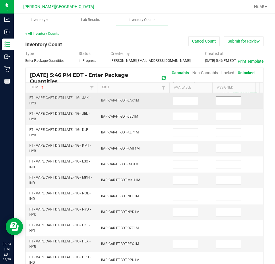
click at [235, 98] on input at bounding box center [228, 101] width 25 height 8
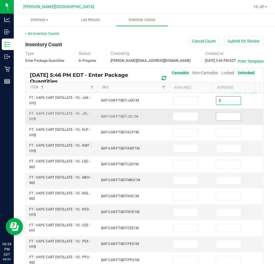
click at [228, 117] on input at bounding box center [228, 116] width 25 height 8
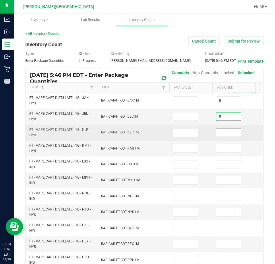
click at [225, 135] on input at bounding box center [228, 133] width 25 height 8
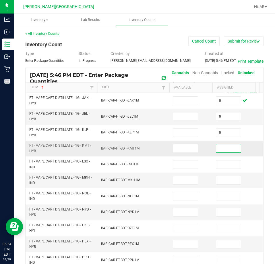
click at [223, 150] on input at bounding box center [228, 148] width 25 height 8
drag, startPoint x: 223, startPoint y: 162, endPoint x: 225, endPoint y: 178, distance: 15.3
click at [223, 163] on input at bounding box center [228, 164] width 25 height 8
drag, startPoint x: 225, startPoint y: 180, endPoint x: 225, endPoint y: 188, distance: 7.8
click at [225, 180] on input at bounding box center [228, 180] width 25 height 8
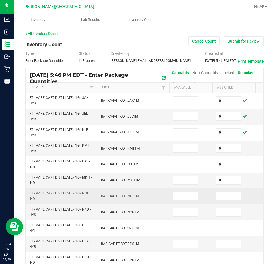
click at [223, 199] on input at bounding box center [228, 196] width 25 height 8
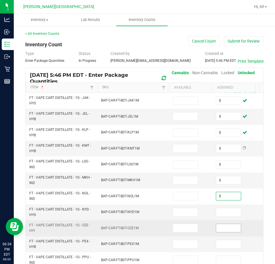
drag, startPoint x: 220, startPoint y: 215, endPoint x: 224, endPoint y: 228, distance: 14.0
click at [221, 216] on input at bounding box center [228, 212] width 25 height 8
drag, startPoint x: 225, startPoint y: 229, endPoint x: 225, endPoint y: 233, distance: 3.7
click at [225, 229] on input at bounding box center [228, 228] width 25 height 8
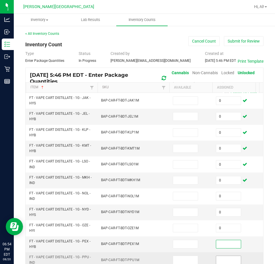
drag, startPoint x: 224, startPoint y: 246, endPoint x: 224, endPoint y: 261, distance: 14.9
click at [224, 246] on input at bounding box center [228, 244] width 25 height 8
click at [224, 261] on input at bounding box center [228, 260] width 25 height 8
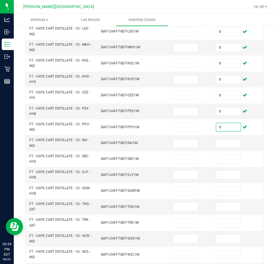
scroll to position [172, 0]
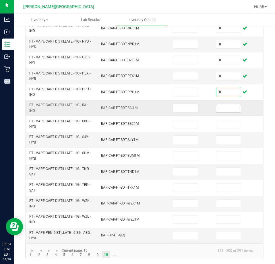
click at [233, 104] on input at bounding box center [228, 108] width 25 height 8
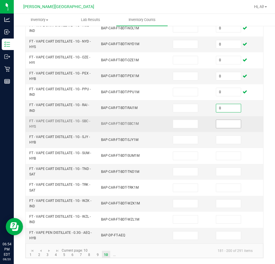
click at [231, 120] on input at bounding box center [228, 124] width 25 height 8
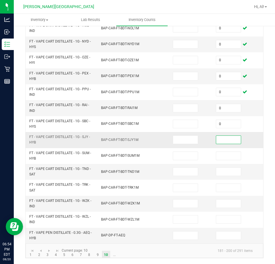
click at [227, 137] on input at bounding box center [228, 140] width 25 height 8
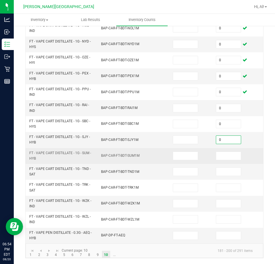
click at [221, 157] on td at bounding box center [234, 156] width 43 height 16
click at [221, 154] on input at bounding box center [228, 156] width 25 height 8
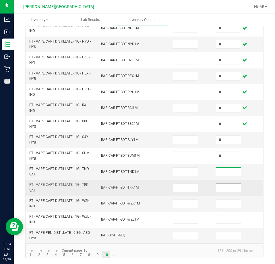
drag, startPoint x: 221, startPoint y: 166, endPoint x: 225, endPoint y: 186, distance: 21.0
click at [221, 168] on input at bounding box center [228, 172] width 25 height 8
click at [225, 186] on input at bounding box center [228, 188] width 25 height 8
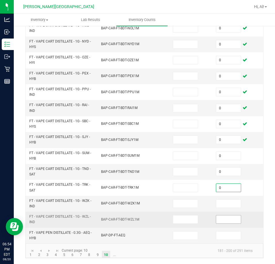
drag, startPoint x: 221, startPoint y: 200, endPoint x: 221, endPoint y: 216, distance: 16.1
click at [221, 203] on span at bounding box center [228, 203] width 25 height 9
click at [223, 220] on td at bounding box center [234, 220] width 43 height 16
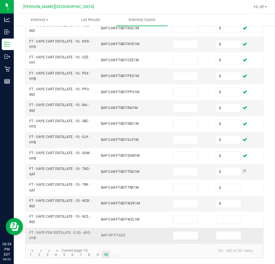
click at [221, 236] on td at bounding box center [234, 236] width 43 height 16
click at [219, 233] on input at bounding box center [228, 235] width 25 height 8
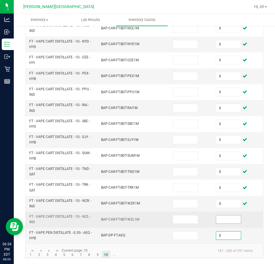
click at [223, 215] on input at bounding box center [228, 219] width 25 height 8
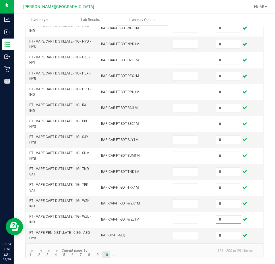
click at [121, 250] on kendo-pager-info "181 - 200 of 291 items" at bounding box center [174, 250] width 166 height 9
click at [114, 256] on link "..." at bounding box center [114, 255] width 8 height 9
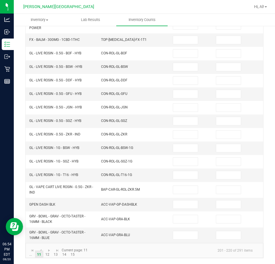
scroll to position [0, 0]
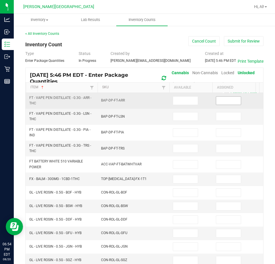
click at [221, 99] on input at bounding box center [228, 101] width 25 height 8
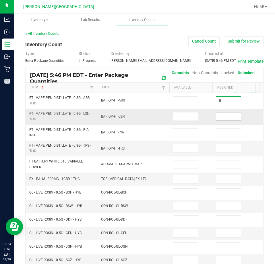
click at [220, 116] on input at bounding box center [228, 116] width 25 height 8
click at [221, 135] on input at bounding box center [228, 133] width 25 height 8
click at [223, 150] on input at bounding box center [228, 148] width 25 height 8
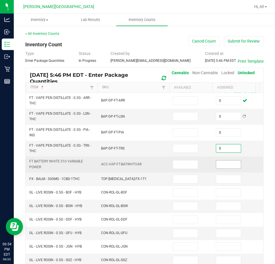
click at [225, 160] on input at bounding box center [228, 164] width 25 height 8
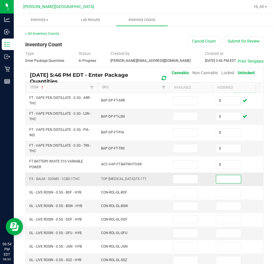
click at [224, 177] on input at bounding box center [228, 179] width 25 height 8
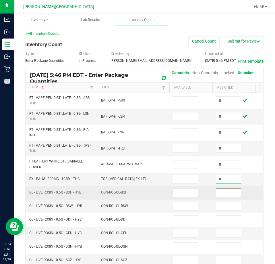
click at [224, 194] on input at bounding box center [228, 193] width 25 height 8
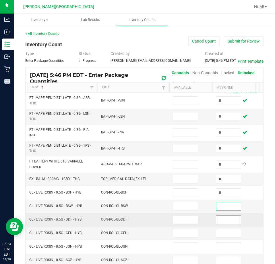
drag, startPoint x: 225, startPoint y: 208, endPoint x: 224, endPoint y: 220, distance: 12.4
click at [225, 209] on input at bounding box center [228, 206] width 25 height 8
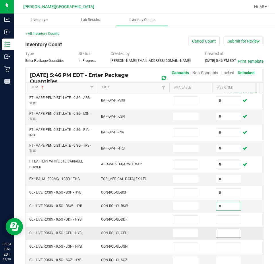
drag, startPoint x: 224, startPoint y: 221, endPoint x: 226, endPoint y: 235, distance: 14.8
click at [224, 222] on input at bounding box center [228, 220] width 25 height 8
click at [226, 235] on input at bounding box center [228, 233] width 25 height 8
drag, startPoint x: 225, startPoint y: 246, endPoint x: 225, endPoint y: 262, distance: 16.7
click at [225, 249] on input at bounding box center [228, 247] width 25 height 8
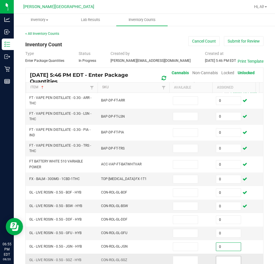
click at [225, 262] on input at bounding box center [228, 260] width 25 height 8
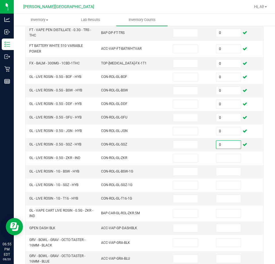
scroll to position [143, 0]
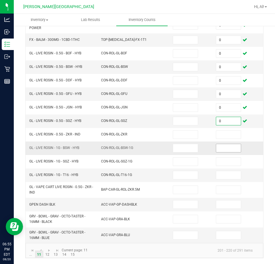
drag, startPoint x: 228, startPoint y: 130, endPoint x: 229, endPoint y: 143, distance: 12.7
click at [229, 131] on input at bounding box center [228, 135] width 25 height 8
click at [229, 148] on span at bounding box center [228, 148] width 25 height 9
click at [229, 145] on input at bounding box center [228, 148] width 25 height 8
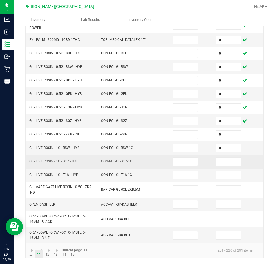
click at [226, 162] on td at bounding box center [234, 162] width 43 height 14
click at [227, 158] on input at bounding box center [228, 162] width 25 height 8
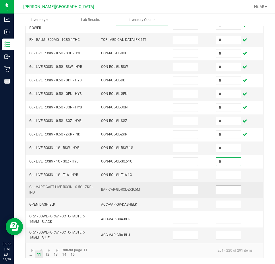
drag, startPoint x: 221, startPoint y: 174, endPoint x: 218, endPoint y: 183, distance: 10.3
click at [221, 175] on td at bounding box center [234, 175] width 43 height 14
drag, startPoint x: 218, startPoint y: 185, endPoint x: 221, endPoint y: 189, distance: 5.7
click at [218, 186] on input at bounding box center [228, 190] width 25 height 8
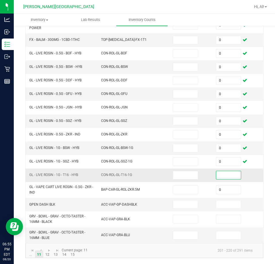
drag, startPoint x: 224, startPoint y: 171, endPoint x: 224, endPoint y: 175, distance: 3.7
click at [224, 171] on input at bounding box center [228, 175] width 25 height 8
drag, startPoint x: 225, startPoint y: 198, endPoint x: 229, endPoint y: 218, distance: 20.5
click at [225, 200] on input at bounding box center [228, 204] width 25 height 8
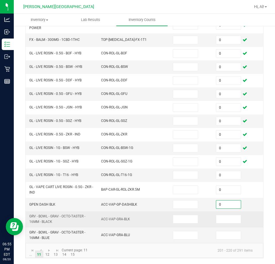
click at [230, 219] on td at bounding box center [234, 219] width 43 height 16
click at [229, 215] on input at bounding box center [228, 219] width 25 height 8
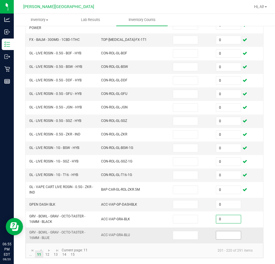
click at [227, 231] on input at bounding box center [228, 235] width 25 height 8
click at [50, 254] on link at bounding box center [49, 250] width 8 height 9
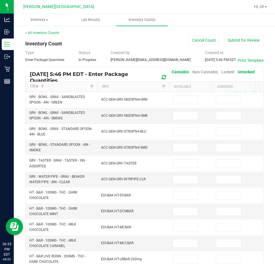
scroll to position [0, 0]
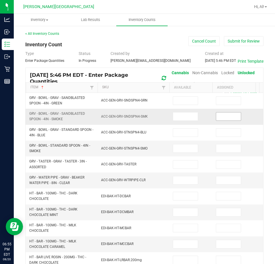
drag, startPoint x: 226, startPoint y: 102, endPoint x: 227, endPoint y: 115, distance: 12.4
click at [227, 103] on input at bounding box center [228, 101] width 25 height 8
drag, startPoint x: 227, startPoint y: 115, endPoint x: 225, endPoint y: 129, distance: 14.3
click at [227, 115] on input at bounding box center [228, 116] width 25 height 8
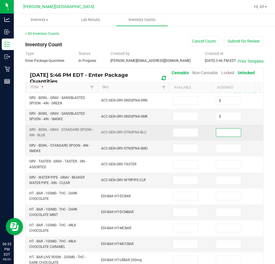
click at [225, 131] on input at bounding box center [228, 133] width 25 height 8
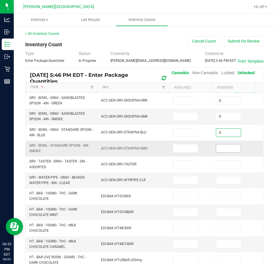
drag, startPoint x: 223, startPoint y: 150, endPoint x: 223, endPoint y: 166, distance: 16.7
click at [223, 150] on input at bounding box center [228, 148] width 25 height 8
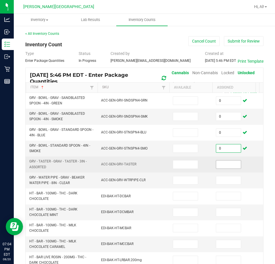
click at [225, 164] on input at bounding box center [228, 164] width 25 height 8
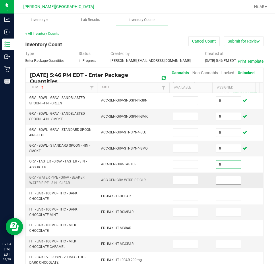
drag, startPoint x: 229, startPoint y: 182, endPoint x: 226, endPoint y: 189, distance: 7.6
click at [228, 182] on input at bounding box center [228, 180] width 25 height 8
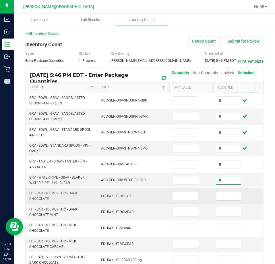
click at [222, 195] on input at bounding box center [228, 196] width 25 height 8
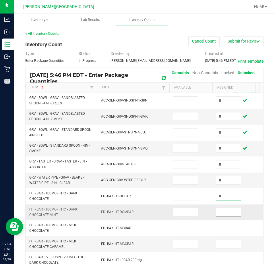
click at [217, 211] on input at bounding box center [228, 212] width 25 height 8
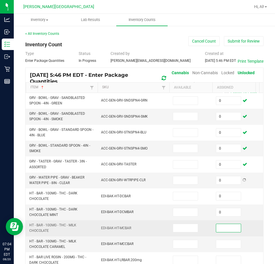
click at [220, 229] on input at bounding box center [228, 228] width 25 height 8
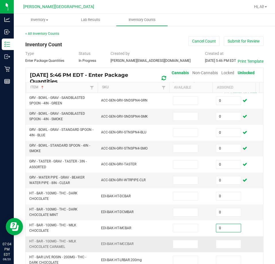
click at [220, 247] on input at bounding box center [228, 244] width 25 height 8
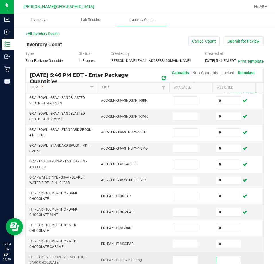
click at [222, 261] on input at bounding box center [228, 260] width 25 height 8
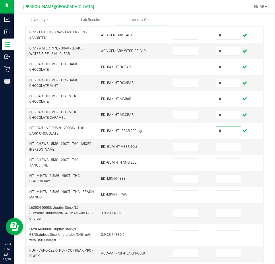
scroll to position [179, 0]
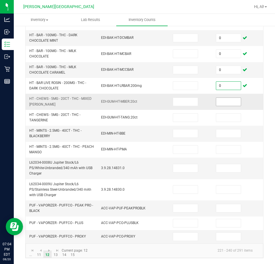
click at [223, 98] on input at bounding box center [228, 102] width 25 height 8
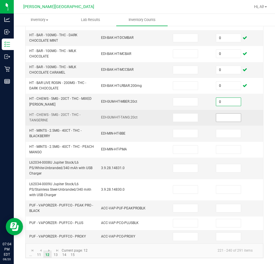
click at [220, 116] on input at bounding box center [228, 118] width 25 height 8
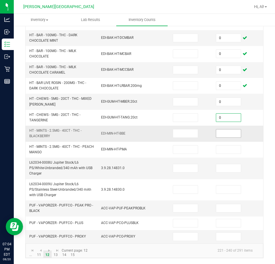
drag, startPoint x: 220, startPoint y: 129, endPoint x: 220, endPoint y: 133, distance: 4.3
click at [220, 130] on input at bounding box center [228, 133] width 25 height 8
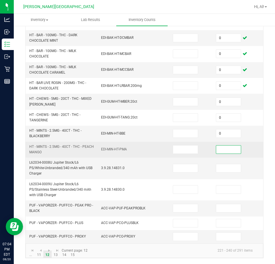
click at [219, 145] on input at bounding box center [228, 149] width 25 height 8
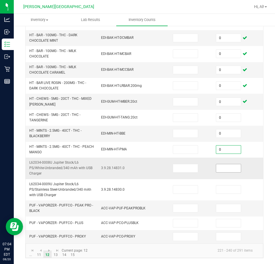
click at [219, 164] on input at bounding box center [228, 168] width 25 height 8
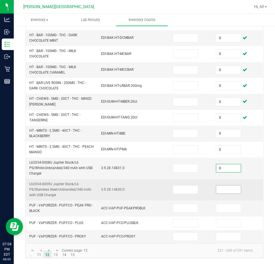
click at [218, 189] on span at bounding box center [228, 189] width 25 height 9
click at [222, 187] on input at bounding box center [228, 189] width 25 height 8
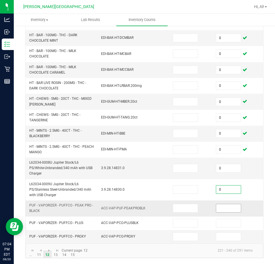
click at [219, 207] on input at bounding box center [228, 208] width 25 height 8
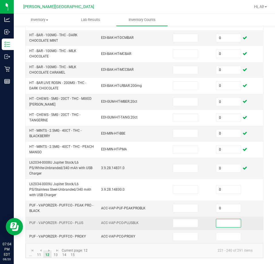
click at [221, 220] on input at bounding box center [228, 223] width 25 height 8
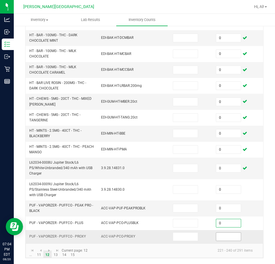
click at [222, 233] on input at bounding box center [228, 237] width 25 height 8
click at [57, 256] on link "13" at bounding box center [56, 254] width 8 height 9
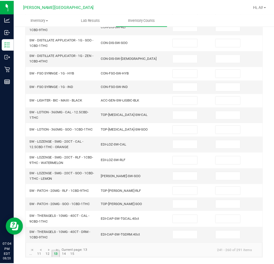
scroll to position [0, 0]
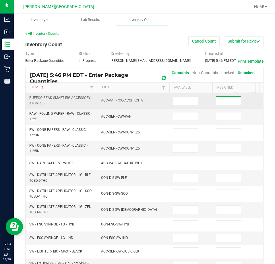
click at [219, 102] on input at bounding box center [228, 101] width 25 height 8
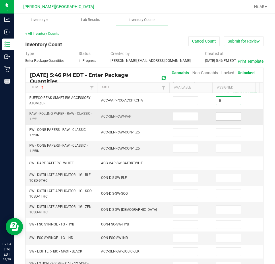
click at [223, 113] on input at bounding box center [228, 116] width 25 height 8
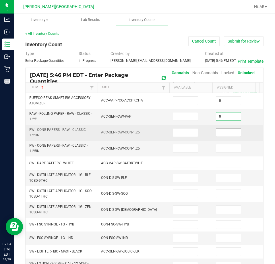
drag, startPoint x: 224, startPoint y: 131, endPoint x: 224, endPoint y: 137, distance: 5.8
click at [224, 133] on input at bounding box center [228, 133] width 25 height 8
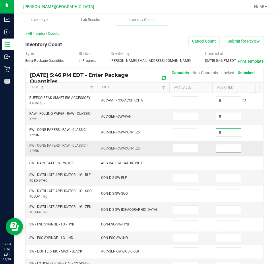
click at [227, 149] on input at bounding box center [228, 148] width 25 height 8
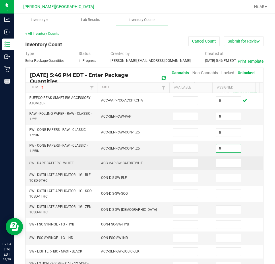
click at [225, 165] on input at bounding box center [228, 163] width 25 height 8
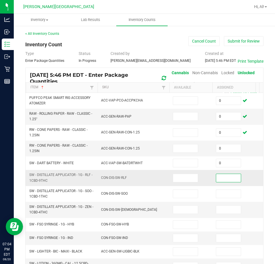
click at [225, 180] on input at bounding box center [228, 178] width 25 height 8
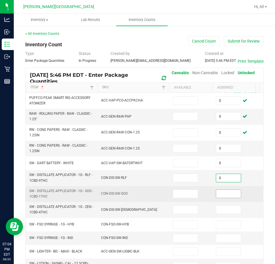
click at [224, 196] on input at bounding box center [228, 194] width 25 height 8
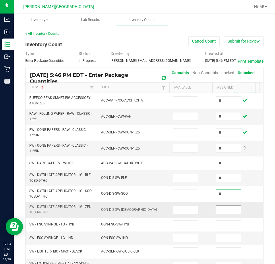
click at [222, 209] on input at bounding box center [228, 210] width 25 height 8
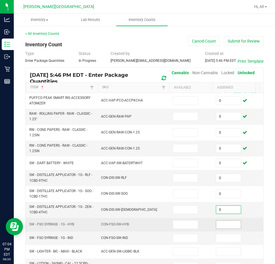
drag, startPoint x: 223, startPoint y: 225, endPoint x: 221, endPoint y: 246, distance: 21.0
click at [223, 226] on input at bounding box center [228, 225] width 25 height 8
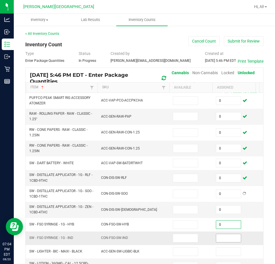
click at [223, 241] on input at bounding box center [228, 238] width 25 height 8
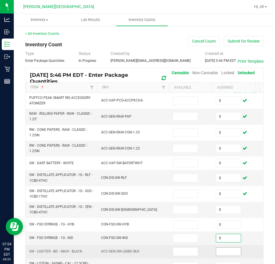
click at [221, 250] on input at bounding box center [228, 252] width 25 height 8
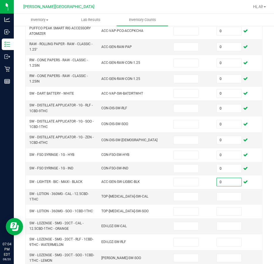
scroll to position [156, 0]
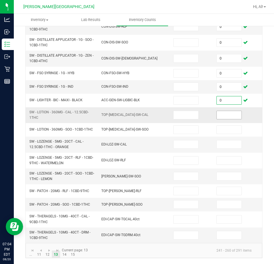
click at [223, 111] on input at bounding box center [228, 115] width 25 height 8
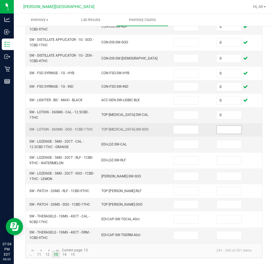
click at [221, 125] on span at bounding box center [228, 129] width 25 height 9
click at [221, 126] on input at bounding box center [228, 130] width 25 height 8
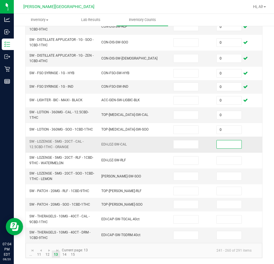
click at [222, 140] on input at bounding box center [228, 144] width 25 height 8
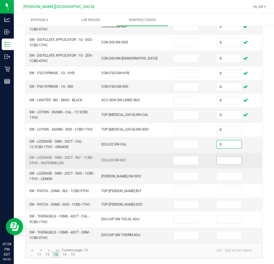
click at [222, 159] on input at bounding box center [228, 160] width 25 height 8
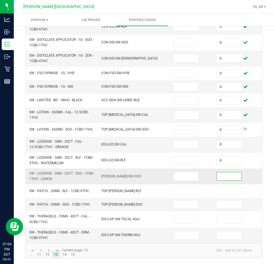
click at [220, 172] on input at bounding box center [228, 176] width 25 height 8
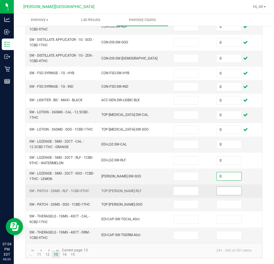
click at [220, 187] on input at bounding box center [228, 191] width 25 height 8
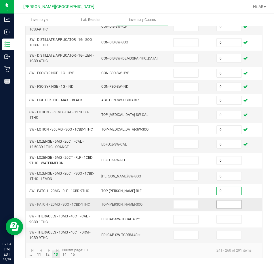
click at [220, 202] on input at bounding box center [228, 204] width 25 height 8
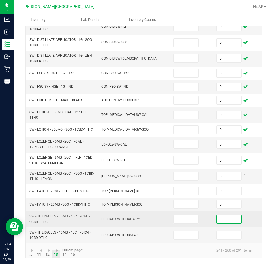
click at [222, 215] on input at bounding box center [228, 219] width 25 height 8
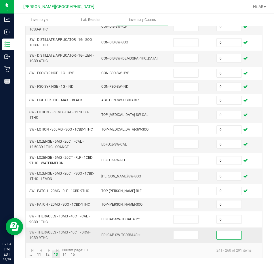
click at [220, 233] on input at bounding box center [228, 235] width 25 height 8
click at [63, 255] on link "14" at bounding box center [64, 254] width 8 height 9
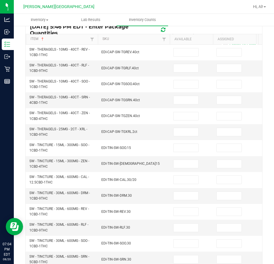
scroll to position [0, 0]
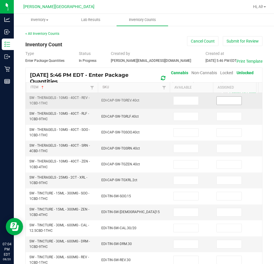
click at [229, 102] on input at bounding box center [228, 101] width 25 height 8
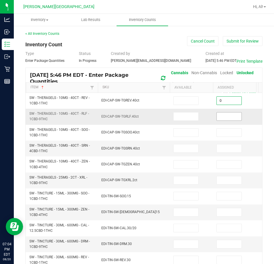
click at [227, 118] on input at bounding box center [228, 116] width 25 height 8
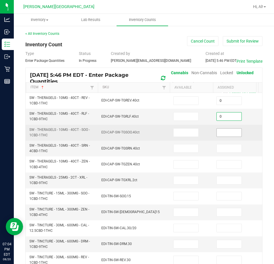
click at [225, 135] on input at bounding box center [228, 133] width 25 height 8
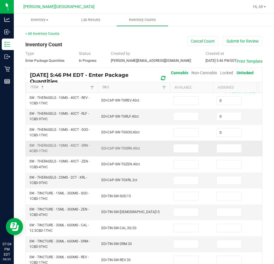
click at [223, 154] on td at bounding box center [234, 149] width 43 height 16
click at [223, 151] on input at bounding box center [228, 148] width 25 height 8
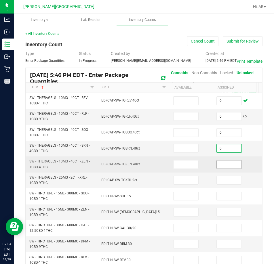
click at [221, 168] on input at bounding box center [228, 164] width 25 height 8
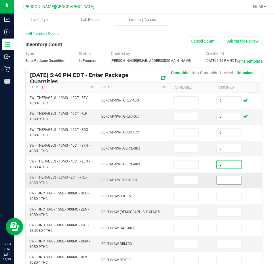
click at [220, 179] on input at bounding box center [228, 180] width 25 height 8
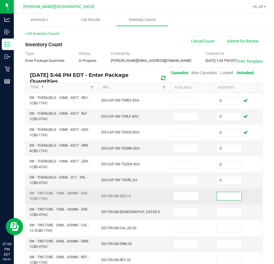
click at [220, 194] on input at bounding box center [228, 196] width 25 height 8
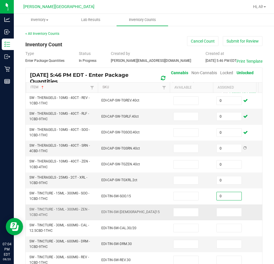
drag, startPoint x: 221, startPoint y: 210, endPoint x: 219, endPoint y: 216, distance: 6.8
click at [221, 211] on input at bounding box center [228, 212] width 25 height 8
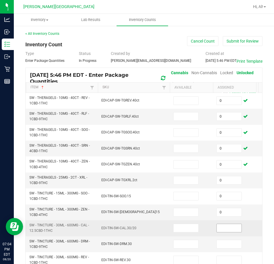
drag, startPoint x: 215, startPoint y: 227, endPoint x: 221, endPoint y: 231, distance: 6.7
click at [216, 227] on td at bounding box center [234, 228] width 43 height 16
click at [221, 231] on input at bounding box center [228, 228] width 25 height 8
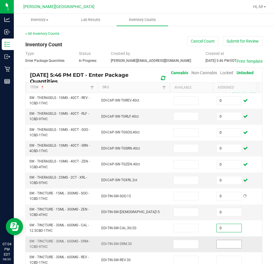
drag, startPoint x: 222, startPoint y: 240, endPoint x: 223, endPoint y: 243, distance: 3.2
click at [223, 241] on input at bounding box center [228, 244] width 25 height 8
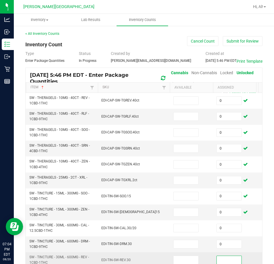
click at [220, 258] on input at bounding box center [228, 260] width 25 height 8
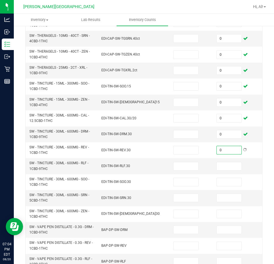
scroll to position [172, 0]
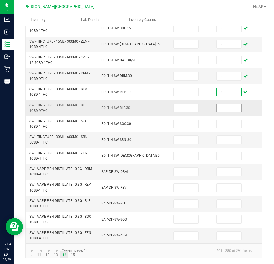
click at [227, 106] on input at bounding box center [228, 108] width 25 height 8
click at [227, 120] on input at bounding box center [228, 124] width 25 height 8
drag, startPoint x: 224, startPoint y: 138, endPoint x: 225, endPoint y: 143, distance: 5.5
click at [224, 140] on td at bounding box center [234, 140] width 43 height 16
drag, startPoint x: 227, startPoint y: 153, endPoint x: 224, endPoint y: 170, distance: 16.5
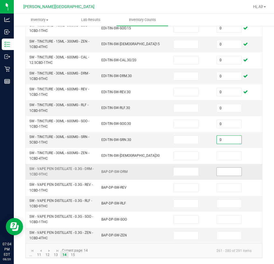
click at [227, 155] on input at bounding box center [228, 156] width 25 height 8
drag, startPoint x: 224, startPoint y: 170, endPoint x: 224, endPoint y: 179, distance: 8.6
click at [224, 172] on td at bounding box center [234, 172] width 43 height 16
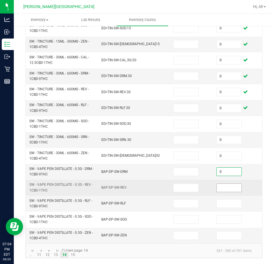
click at [224, 186] on input at bounding box center [228, 188] width 25 height 8
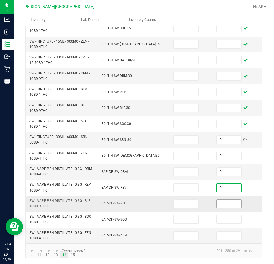
click at [223, 200] on input at bounding box center [228, 204] width 25 height 8
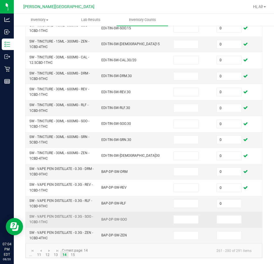
click at [227, 220] on td at bounding box center [234, 220] width 43 height 16
click at [225, 216] on input at bounding box center [228, 219] width 25 height 8
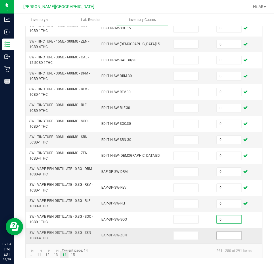
click at [227, 234] on input at bounding box center [228, 235] width 25 height 8
click at [71, 256] on link "15" at bounding box center [72, 255] width 8 height 9
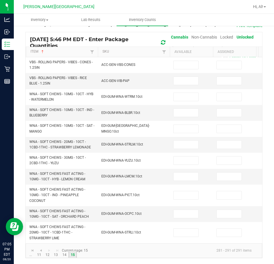
scroll to position [0, 0]
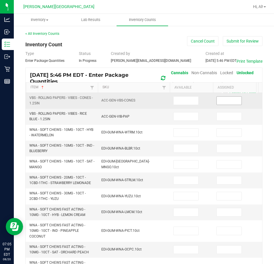
click at [226, 100] on input at bounding box center [228, 101] width 25 height 8
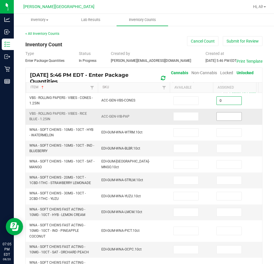
drag, startPoint x: 225, startPoint y: 120, endPoint x: 224, endPoint y: 126, distance: 6.4
click at [225, 120] on input at bounding box center [228, 116] width 25 height 8
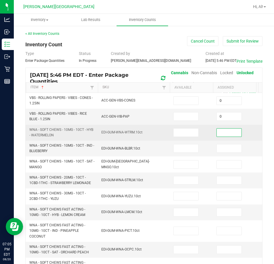
click at [223, 133] on input at bounding box center [228, 133] width 25 height 8
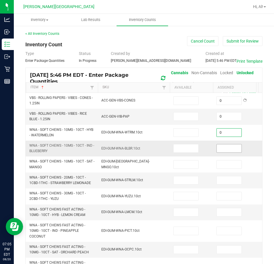
drag, startPoint x: 223, startPoint y: 149, endPoint x: 223, endPoint y: 160, distance: 11.2
click at [223, 149] on input at bounding box center [228, 148] width 25 height 8
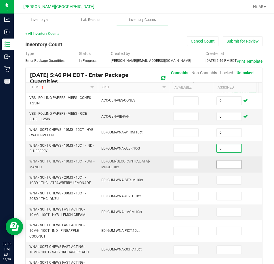
click at [223, 167] on input at bounding box center [228, 164] width 25 height 8
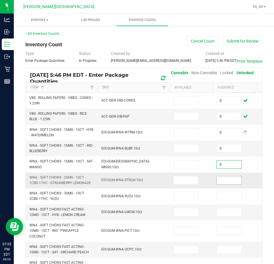
click at [223, 183] on input at bounding box center [228, 180] width 25 height 8
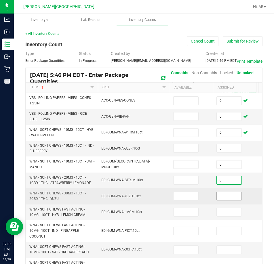
click at [223, 198] on input at bounding box center [228, 196] width 25 height 8
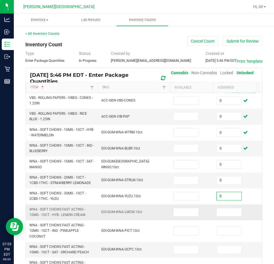
click at [222, 217] on td at bounding box center [234, 212] width 43 height 16
click at [224, 211] on input at bounding box center [228, 212] width 25 height 8
drag, startPoint x: 231, startPoint y: 232, endPoint x: 229, endPoint y: 245, distance: 13.6
click at [231, 232] on input at bounding box center [228, 231] width 25 height 8
click at [226, 250] on input at bounding box center [228, 250] width 25 height 8
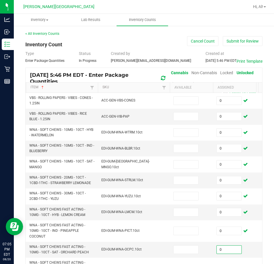
scroll to position [40, 0]
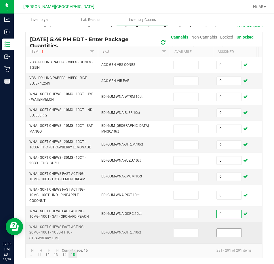
click at [225, 229] on input at bounding box center [228, 233] width 25 height 8
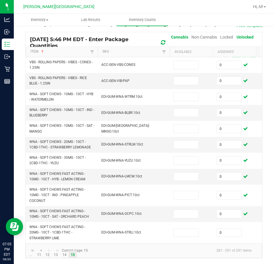
click at [153, 254] on kendo-pager-info "281 - 291 of 291 items" at bounding box center [173, 250] width 165 height 9
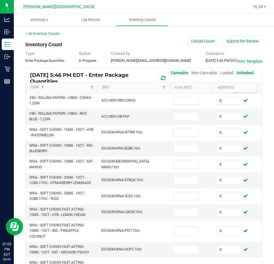
click at [247, 51] on div "Type Enter Package Quantities Status In Progress Created by anabil@liveparallel…" at bounding box center [143, 57] width 237 height 13
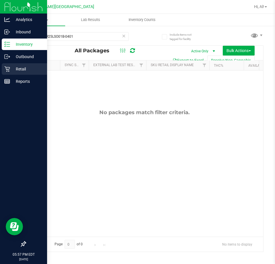
click at [17, 68] on p "Retail" at bounding box center [27, 69] width 34 height 7
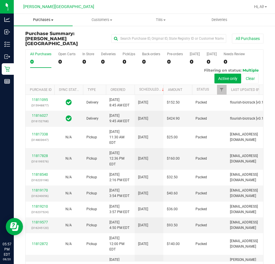
click at [41, 17] on uib-tab-heading "Purchases Summary of purchases Fulfillment All purchases" at bounding box center [43, 20] width 59 height 12
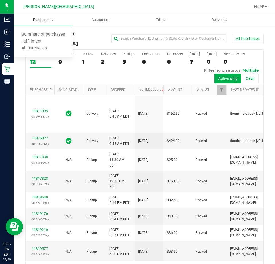
click at [41, 21] on span "Purchases" at bounding box center [43, 19] width 59 height 5
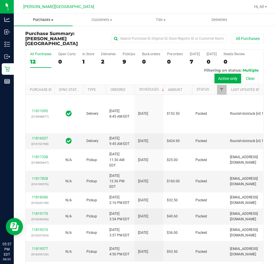
click at [41, 22] on uib-tab-heading "Purchases Summary of purchases Fulfillment All purchases" at bounding box center [43, 20] width 59 height 12
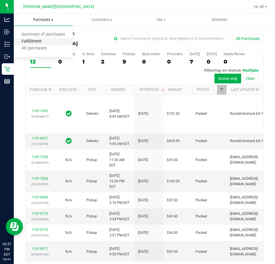
click at [41, 43] on span "Fulfillment" at bounding box center [32, 41] width 36 height 5
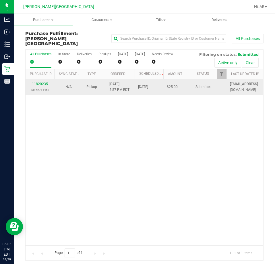
click at [35, 82] on link "11820235" at bounding box center [40, 84] width 16 height 4
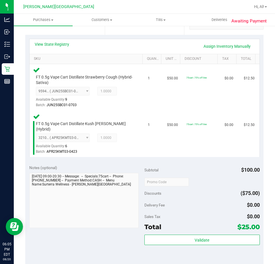
scroll to position [172, 0]
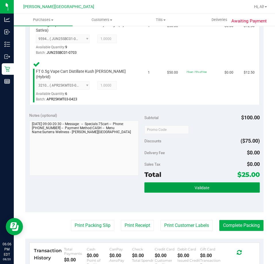
click at [222, 187] on button "Validate" at bounding box center [203, 187] width 116 height 10
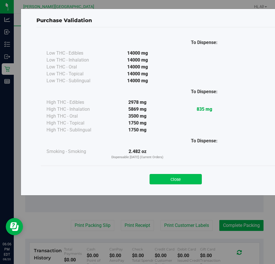
click at [200, 181] on button "Close" at bounding box center [176, 179] width 52 height 10
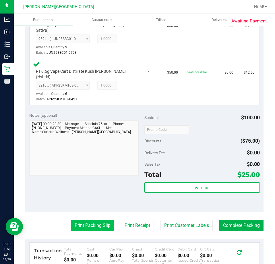
click at [95, 220] on button "Print Packing Slip" at bounding box center [92, 225] width 43 height 11
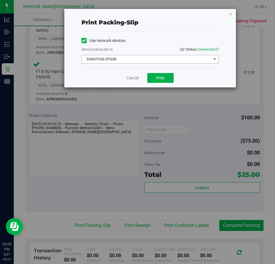
click at [165, 60] on span "DONOTUSE-EPSON" at bounding box center [147, 59] width 130 height 8
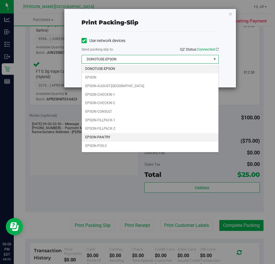
click at [152, 137] on li "EPSON-PANTRY" at bounding box center [150, 137] width 137 height 9
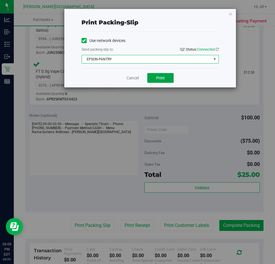
click at [168, 78] on button "Print" at bounding box center [160, 78] width 26 height 10
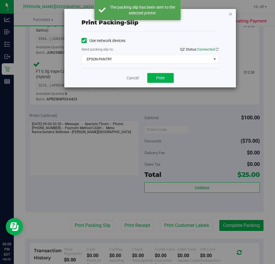
click at [230, 14] on icon "button" at bounding box center [231, 13] width 4 height 7
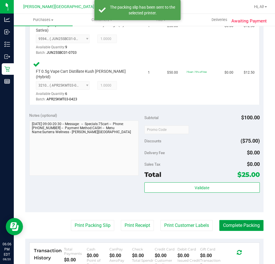
click at [240, 221] on button "Complete Packing" at bounding box center [242, 225] width 44 height 11
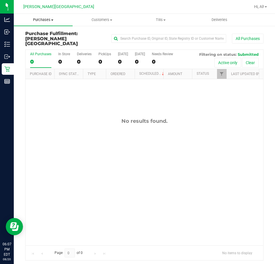
click at [44, 19] on span "Purchases" at bounding box center [43, 19] width 59 height 5
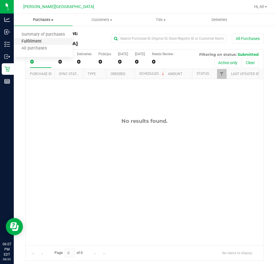
click at [43, 43] on span "Fulfillment" at bounding box center [32, 41] width 36 height 5
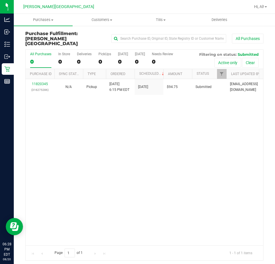
click at [158, 105] on div "11820345 (316275286) N/A Pickup 8/20/2025 6:15 PM EDT 8/21/2025 $94.75 Submitte…" at bounding box center [145, 162] width 238 height 166
click at [74, 121] on div "11820345 (316275286) N/A Pickup 8/20/2025 6:15 PM EDT 8/21/2025 $94.75 Submitte…" at bounding box center [145, 162] width 238 height 166
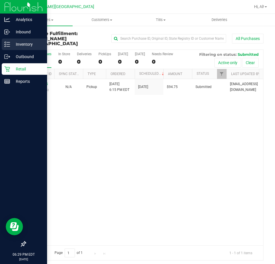
click at [21, 45] on p "Inventory" at bounding box center [27, 44] width 34 height 7
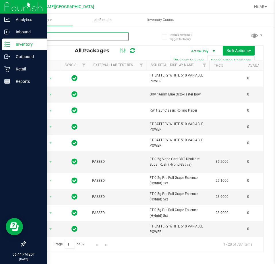
click at [106, 34] on input "text" at bounding box center [76, 36] width 103 height 9
type input "milk"
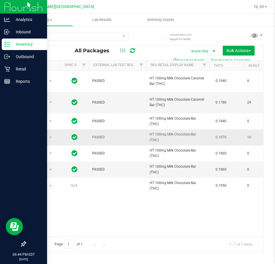
click at [200, 142] on td "HT 100mg Milk Chocolate Bar (THC)" at bounding box center [177, 137] width 63 height 16
click at [62, 33] on input "milk" at bounding box center [76, 36] width 103 height 9
click at [125, 36] on icon at bounding box center [124, 35] width 4 height 7
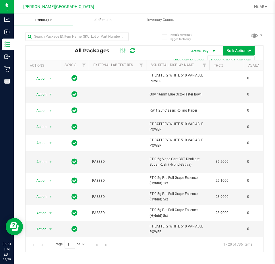
click at [36, 24] on uib-tab-heading "Inventory All packages All inventory Waste log Create inventory" at bounding box center [43, 20] width 59 height 12
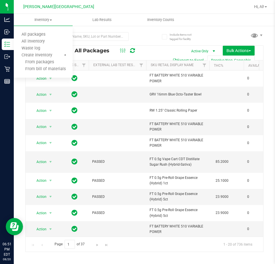
click at [149, 43] on div "All Packages Active Only Active Only Lab Samples Locked All External Internal B…" at bounding box center [144, 139] width 239 height 225
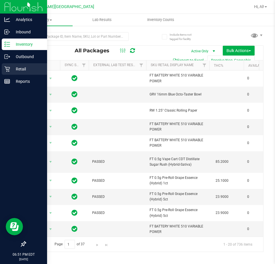
click at [20, 68] on p "Retail" at bounding box center [27, 69] width 34 height 7
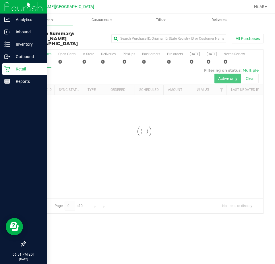
click at [50, 19] on span "Purchases" at bounding box center [43, 19] width 59 height 5
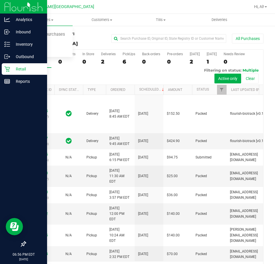
click at [71, 72] on div "All Purchases 8 Open Carts 0 In Store 0 Deliveries 2 PickUps 6 Back-orders 0 Pr…" at bounding box center [145, 67] width 238 height 35
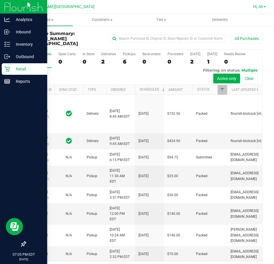
click at [260, 5] on span "Hi, Al!" at bounding box center [258, 6] width 10 height 5
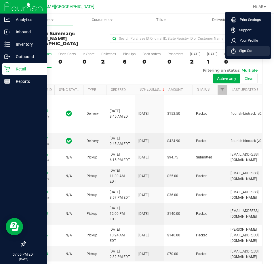
click at [250, 49] on span "Sign Out" at bounding box center [243, 51] width 17 height 6
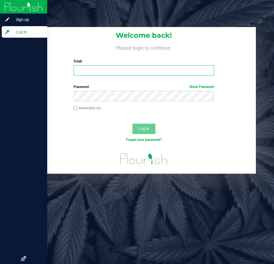
click at [112, 72] on input "Email" at bounding box center [144, 70] width 141 height 10
type input "scriner@liveparallel.com"
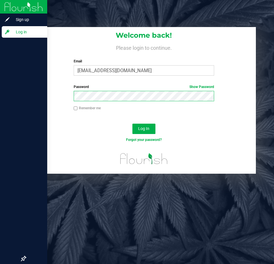
click at [132, 124] on button "Log In" at bounding box center [143, 129] width 23 height 10
